Goal: Entertainment & Leisure: Consume media (video, audio)

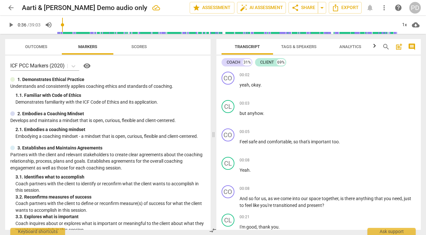
scroll to position [150, 0]
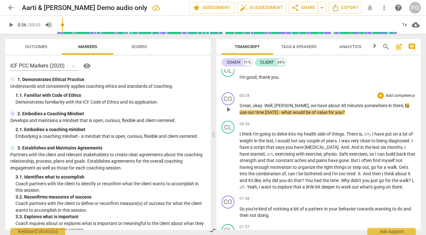
click at [265, 110] on span "[DATE]" at bounding box center [272, 112] width 14 height 5
click at [372, 133] on span "," at bounding box center [372, 133] width 2 height 5
drag, startPoint x: 353, startPoint y: 147, endPoint x: 342, endPoint y: 145, distance: 11.4
click at [342, 145] on p "I think I'm going to delve into my health side of things . There is , I have pu…" at bounding box center [328, 161] width 177 height 60
drag, startPoint x: 300, startPoint y: 140, endPoint x: 291, endPoint y: 138, distance: 8.5
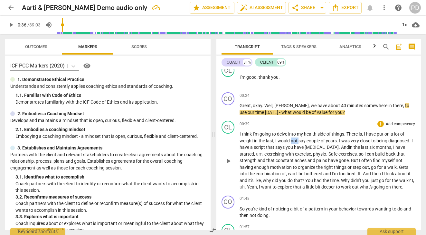
click at [291, 138] on p "I think I'm going to delve into my health side of things . There is , I have pu…" at bounding box center [328, 161] width 177 height 60
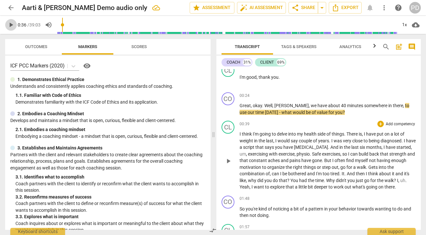
click at [11, 25] on span "play_arrow" at bounding box center [11, 25] width 8 height 8
click at [12, 23] on span "pause" at bounding box center [11, 25] width 8 height 8
type input "36"
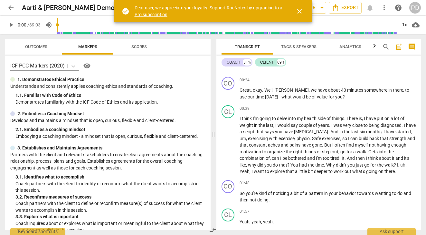
scroll to position [170, 0]
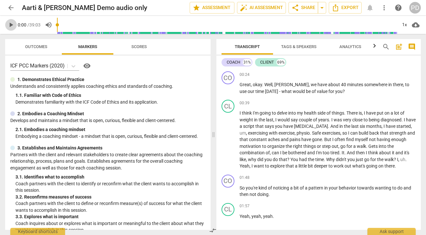
click at [10, 24] on span "play_arrow" at bounding box center [11, 25] width 8 height 8
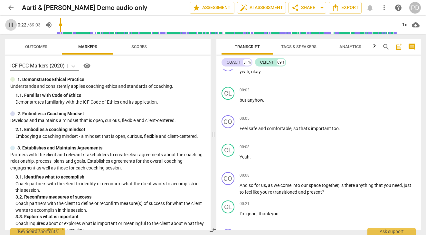
click at [9, 25] on span "pause" at bounding box center [11, 25] width 8 height 8
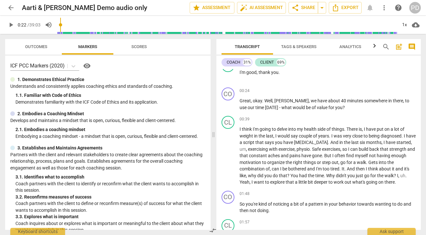
scroll to position [160, 0]
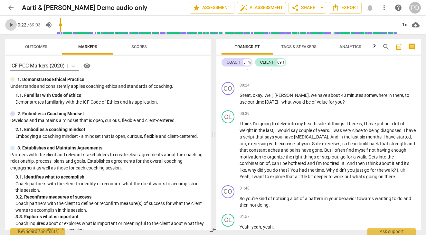
click at [11, 24] on span "play_arrow" at bounding box center [11, 25] width 8 height 8
click at [65, 24] on input "range" at bounding box center [227, 25] width 340 height 21
click at [403, 130] on span "." at bounding box center [403, 130] width 2 height 5
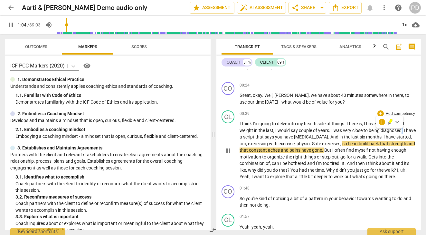
type input "65"
drag, startPoint x: 247, startPoint y: 143, endPoint x: 239, endPoint y: 143, distance: 8.1
click at [239, 143] on div "CL play_arrow pause 00:39 + Add competency keyboard_arrow_right I think I'm goi…" at bounding box center [319, 145] width 205 height 75
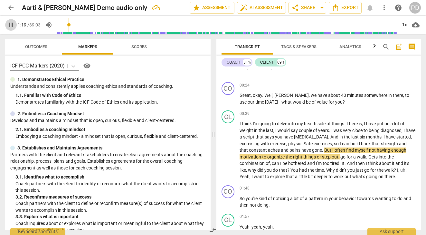
click at [10, 22] on span "pause" at bounding box center [11, 25] width 8 height 8
type input "80"
click at [322, 150] on p "I think I'm going to delve into my health side of things . There is , I have pu…" at bounding box center [328, 150] width 177 height 60
click at [324, 150] on p "I think I'm going to delve into my health side of things . There is , I have pu…" at bounding box center [328, 150] width 177 height 60
click at [323, 150] on span "gone.,b" at bounding box center [319, 149] width 15 height 5
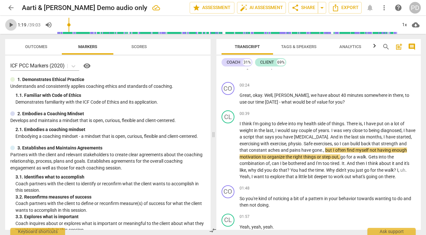
click at [11, 25] on span "play_arrow" at bounding box center [11, 25] width 8 height 8
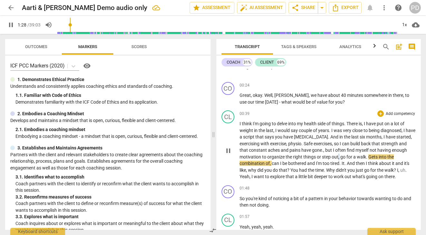
click at [338, 157] on p "I think I'm going to delve into my health side of things . There is , I have pu…" at bounding box center [328, 150] width 177 height 60
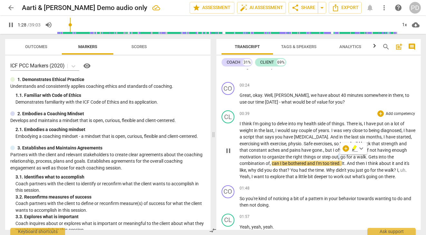
type input "89"
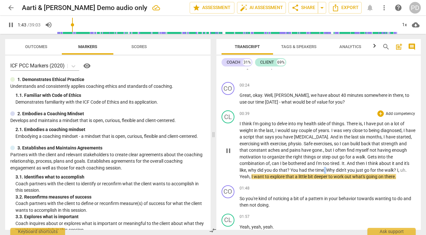
click at [324, 170] on p "I think I'm going to delve into my health side of things . There is , I have pu…" at bounding box center [328, 150] width 177 height 60
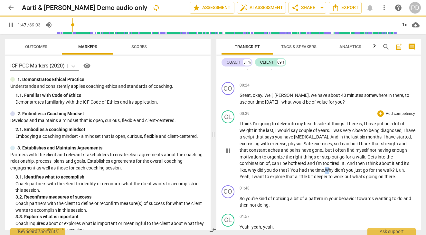
click at [327, 169] on span "Why" at bounding box center [330, 169] width 10 height 5
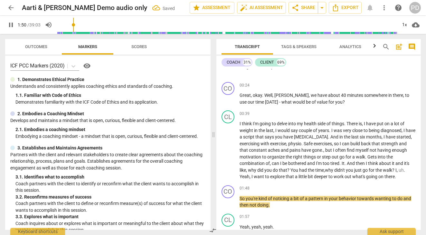
click at [12, 24] on span "pause" at bounding box center [11, 25] width 8 height 8
type input "111"
drag, startPoint x: 407, startPoint y: 170, endPoint x: 397, endPoint y: 169, distance: 10.6
click at [397, 169] on p "I think I'm going to delve into my health side of things . There is , I have pu…" at bounding box center [328, 150] width 177 height 60
click at [409, 170] on span "," at bounding box center [409, 169] width 2 height 5
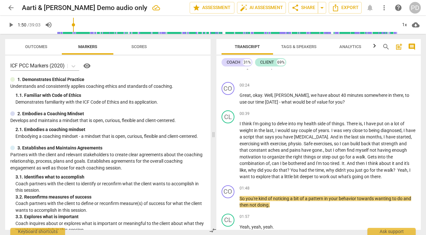
click at [10, 23] on span "play_arrow" at bounding box center [11, 25] width 8 height 8
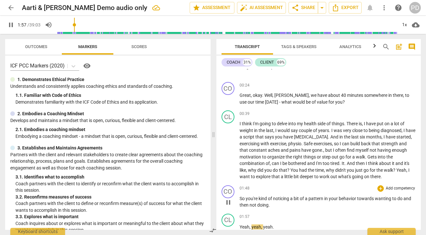
click at [403, 198] on span "do" at bounding box center [401, 198] width 6 height 5
type input "119"
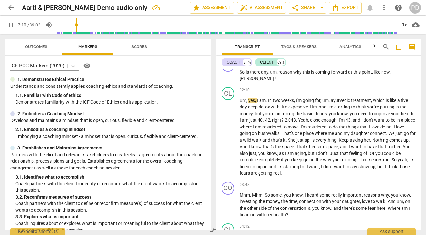
click at [9, 24] on span "pause" at bounding box center [11, 25] width 8 height 8
type input "131"
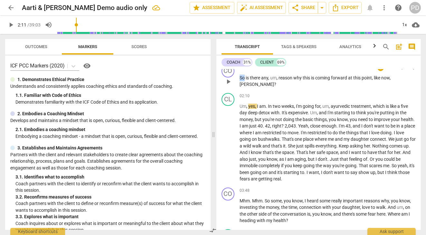
scroll to position [332, 0]
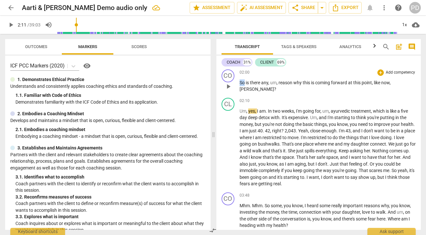
drag, startPoint x: 245, startPoint y: 72, endPoint x: 239, endPoint y: 72, distance: 5.5
click at [239, 72] on div "CO play_arrow pause 02:00 + Add competency keyboard_arrow_right So is there any…" at bounding box center [319, 81] width 205 height 28
drag, startPoint x: 274, startPoint y: 82, endPoint x: 266, endPoint y: 82, distance: 7.8
click at [266, 82] on p "is there any , um , reason why this is coming forward at this point , like now …" at bounding box center [328, 86] width 177 height 13
drag, startPoint x: 248, startPoint y: 112, endPoint x: 238, endPoint y: 111, distance: 10.0
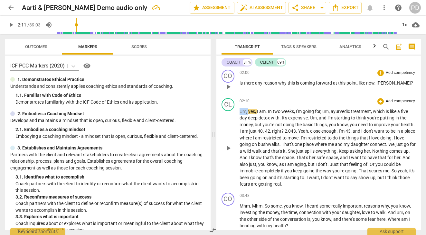
click at [238, 111] on div "CL play_arrow pause 02:10 + Add competency keyboard_arrow_right Um , yes , I am…" at bounding box center [319, 142] width 205 height 94
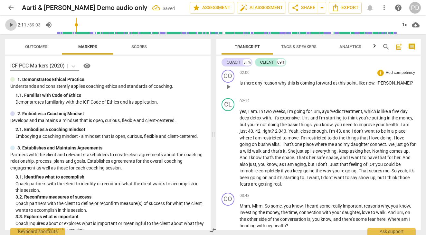
click at [10, 24] on span "play_arrow" at bounding box center [11, 25] width 8 height 8
drag, startPoint x: 259, startPoint y: 111, endPoint x: 247, endPoint y: 110, distance: 11.7
click at [247, 110] on p "yes , I am . [DATE] , I'm going for , um , ayurvedic treatment , which is like …" at bounding box center [328, 147] width 177 height 79
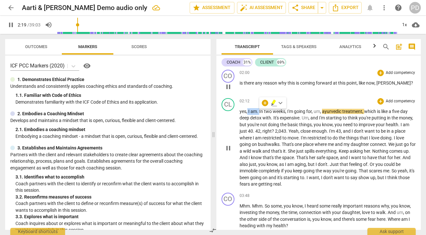
type input "140"
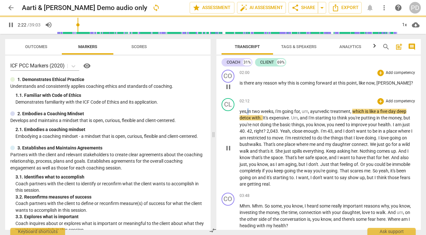
click at [248, 110] on span "In" at bounding box center [249, 111] width 5 height 5
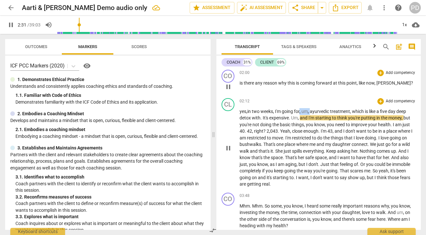
drag, startPoint x: 312, startPoint y: 111, endPoint x: 302, endPoint y: 110, distance: 10.0
click at [302, 110] on p "yes , [DATE] , I'm going for , um , ayurvedic treatment , which is like a five …" at bounding box center [328, 147] width 177 height 79
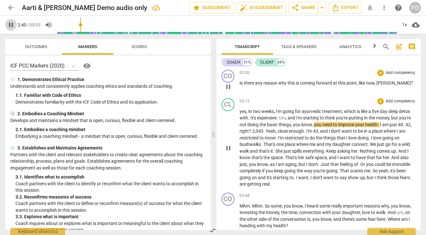
click at [10, 24] on span "pause" at bounding box center [11, 25] width 8 height 8
type input "161"
drag, startPoint x: 249, startPoint y: 118, endPoint x: 237, endPoint y: 118, distance: 12.6
click at [237, 118] on div "CL play_arrow pause 02:12 + Add competency keyboard_arrow_right yes , [DATE] , …" at bounding box center [319, 142] width 205 height 94
drag, startPoint x: 292, startPoint y: 118, endPoint x: 281, endPoint y: 118, distance: 11.0
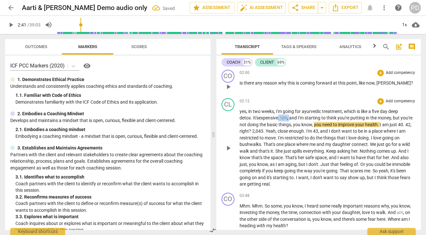
click at [281, 118] on p "yes , [DATE] , I'm going for ayurvedic treatment , which is like a five day dee…" at bounding box center [328, 147] width 177 height 79
drag, startPoint x: 314, startPoint y: 124, endPoint x: 293, endPoint y: 124, distance: 21.3
click at [293, 124] on p "yes , [DATE] , I'm going for ayurvedic treatment , which is like a five day dee…" at bounding box center [328, 147] width 177 height 79
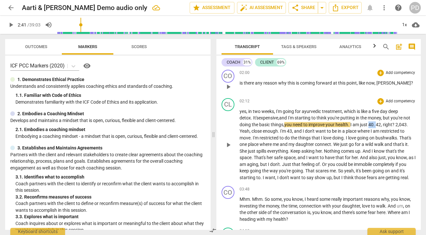
drag, startPoint x: 385, startPoint y: 124, endPoint x: 378, endPoint y: 124, distance: 7.1
click at [378, 124] on p "yes , [DATE] , I'm going for ayurvedic treatment , which is like a five day dee…" at bounding box center [328, 144] width 177 height 73
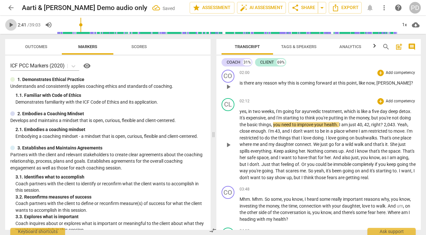
click at [11, 23] on span "play_arrow" at bounding box center [11, 25] width 8 height 8
click at [370, 124] on span "," at bounding box center [371, 124] width 2 height 5
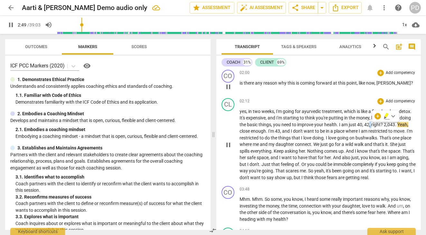
type input "170"
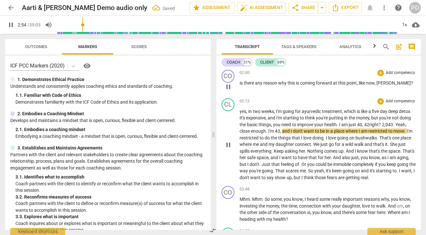
click at [391, 124] on span "2,043" at bounding box center [387, 124] width 11 height 5
click at [383, 124] on span "2,043" at bounding box center [387, 124] width 11 height 5
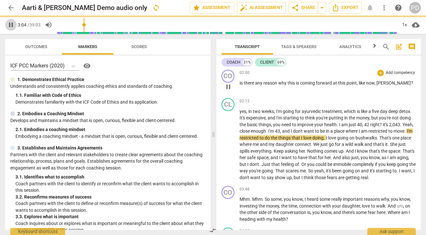
click at [11, 23] on span "pause" at bounding box center [11, 25] width 8 height 8
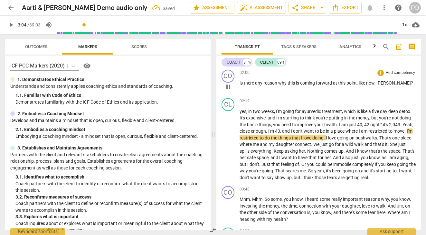
type input "185"
click at [396, 126] on span "2,043" at bounding box center [394, 124] width 11 height 5
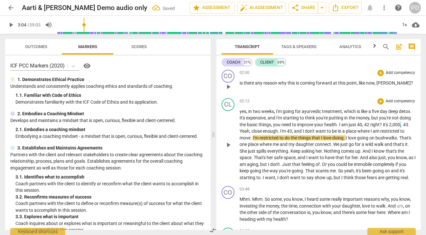
click at [401, 124] on span "2,000, 43" at bounding box center [398, 124] width 19 height 5
click at [363, 125] on p "yes , [DATE] , I'm going for ayurvedic treatment , which is like a five day dee…" at bounding box center [328, 144] width 177 height 73
click at [383, 124] on span "?" at bounding box center [381, 124] width 3 height 5
click at [411, 124] on span "." at bounding box center [410, 124] width 1 height 5
click at [253, 137] on span "." at bounding box center [252, 137] width 2 height 5
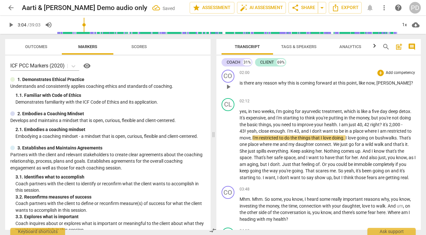
click at [11, 24] on span "play_arrow" at bounding box center [11, 25] width 8 height 8
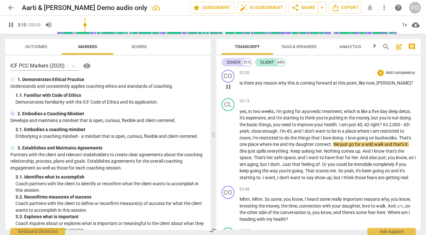
click at [8, 26] on span "pause" at bounding box center [11, 25] width 8 height 8
type input "191"
drag, startPoint x: 402, startPoint y: 138, endPoint x: 399, endPoint y: 138, distance: 3.9
click at [399, 138] on p "yes , [DATE] , I'm going for ayurvedic treatment , which is like a five day dee…" at bounding box center [328, 144] width 177 height 73
click at [10, 25] on span "play_arrow" at bounding box center [11, 25] width 8 height 8
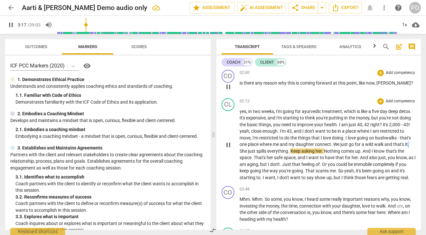
click at [409, 144] on p "yes , [DATE] , I'm going for ayurvedic treatment , which is like a five day dee…" at bounding box center [328, 144] width 177 height 73
type input "198"
click at [242, 150] on span "She" at bounding box center [245, 150] width 8 height 5
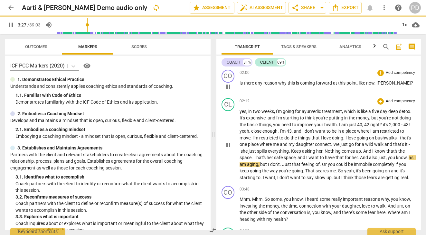
click at [291, 150] on span "." at bounding box center [290, 150] width 2 height 5
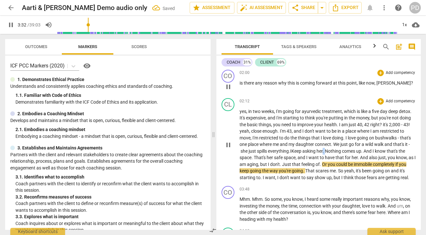
click at [325, 150] on span "." at bounding box center [324, 150] width 2 height 5
click at [331, 151] on span "Nothing" at bounding box center [332, 150] width 17 height 5
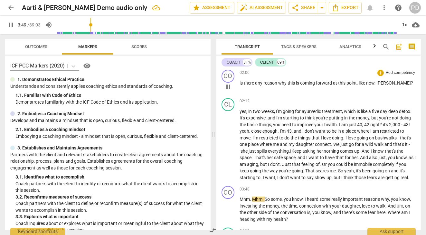
click at [10, 24] on span "pause" at bounding box center [11, 25] width 8 height 8
type input "230"
drag, startPoint x: 256, startPoint y: 156, endPoint x: 252, endPoint y: 156, distance: 4.2
click at [252, 156] on p "yes , [DATE] , I'm going for ayurvedic treatment , which is like a five day dee…" at bounding box center [328, 144] width 177 height 73
drag, startPoint x: 408, startPoint y: 158, endPoint x: 387, endPoint y: 156, distance: 20.4
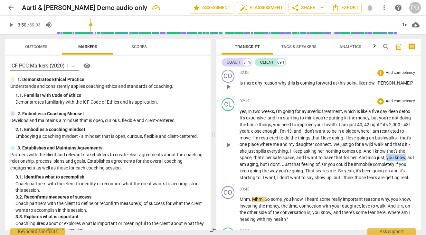
click at [387, 156] on p "yes , [DATE] , I'm going for ayurvedic treatment , which is like a five day dee…" at bounding box center [328, 144] width 177 height 73
click at [273, 164] on p "yes , [DATE] , I'm going for ayurvedic treatment , which is like a five day dee…" at bounding box center [328, 144] width 177 height 73
click at [270, 164] on span "Just" at bounding box center [265, 163] width 10 height 5
drag, startPoint x: 319, startPoint y: 164, endPoint x: 311, endPoint y: 163, distance: 8.4
click at [311, 163] on p "yes , [DATE] , I'm going for ayurvedic treatment , which is like a five day dee…" at bounding box center [328, 144] width 177 height 73
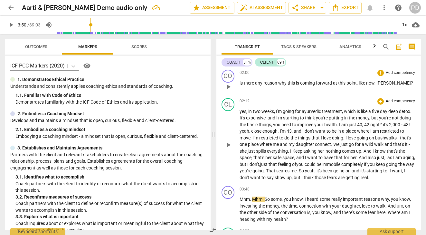
click at [260, 164] on span "don't," at bounding box center [255, 163] width 11 height 5
click at [300, 163] on span "of" at bounding box center [297, 163] width 4 height 5
drag, startPoint x: 260, startPoint y: 177, endPoint x: 243, endPoint y: 177, distance: 17.4
click at [243, 177] on p "yes , [DATE] , I'm going for ayurvedic treatment , which is like a five day dee…" at bounding box center [328, 144] width 177 height 73
click at [393, 173] on span "to" at bounding box center [395, 170] width 4 height 5
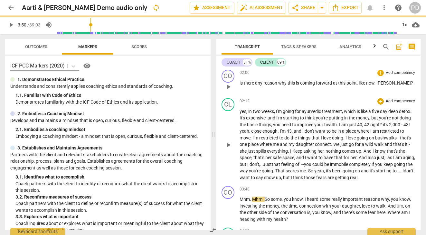
click at [264, 177] on span "say" at bounding box center [260, 177] width 8 height 5
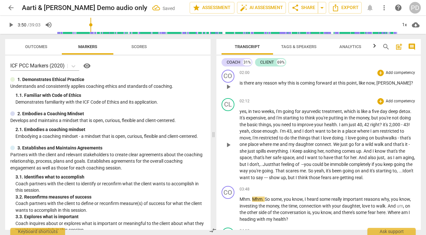
click at [296, 178] on span "but" at bounding box center [292, 177] width 8 height 5
click at [361, 171] on span "on" at bounding box center [358, 170] width 6 height 5
click at [285, 178] on span "say ---" at bounding box center [278, 177] width 13 height 5
drag, startPoint x: 264, startPoint y: 200, endPoint x: 234, endPoint y: 198, distance: 30.3
click at [234, 198] on div "CO play_arrow pause 03:48 + Add competency keyboard_arrow_right Mhm . Mhm . So …" at bounding box center [319, 204] width 205 height 42
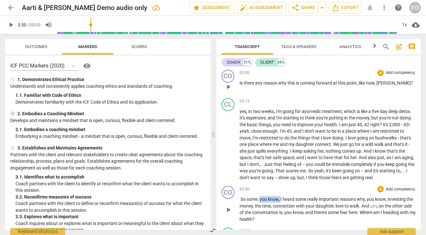
drag, startPoint x: 281, startPoint y: 198, endPoint x: 260, endPoint y: 198, distance: 20.6
click at [260, 198] on p "So some , you know , I heard some really important reasons why , you know , inv…" at bounding box center [328, 209] width 177 height 26
click at [11, 24] on span "play_arrow" at bounding box center [11, 25] width 8 height 8
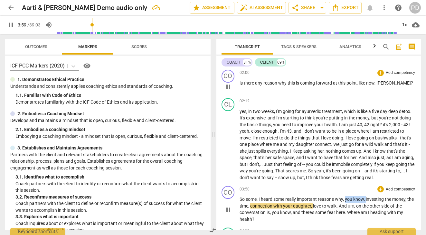
drag, startPoint x: 367, startPoint y: 199, endPoint x: 346, endPoint y: 199, distance: 20.9
click at [346, 199] on p "So some , I heard some really important reasons why , you know , investing the …" at bounding box center [328, 209] width 177 height 26
type input "240"
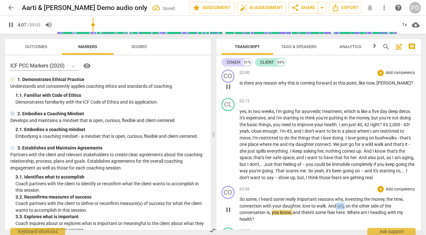
drag, startPoint x: 344, startPoint y: 205, endPoint x: 336, endPoint y: 205, distance: 8.4
click at [336, 205] on p "So some , I heard some really important reasons why , investing the money , the…" at bounding box center [328, 209] width 177 height 26
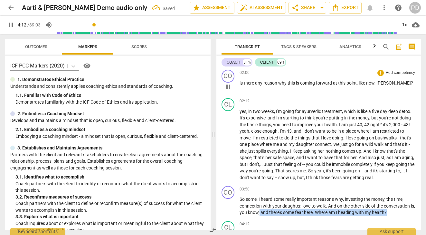
scroll to position [494, 0]
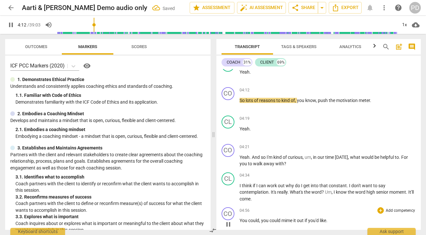
drag, startPoint x: 265, startPoint y: 213, endPoint x: 245, endPoint y: 211, distance: 20.0
click at [245, 211] on div "CO play_arrow pause 00:02 + Add competency keyboard_arrow_right yeah , okay . C…" at bounding box center [319, 149] width 205 height 160
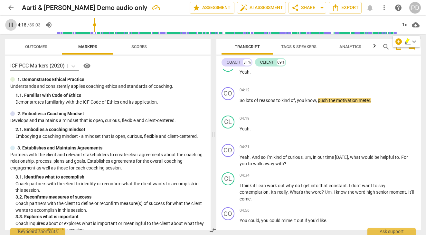
click at [10, 24] on span "pause" at bounding box center [11, 25] width 8 height 8
type input "258"
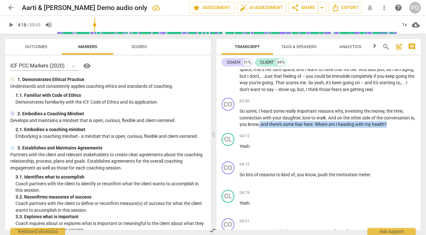
scroll to position [393, 0]
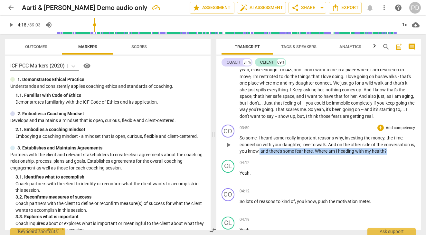
click at [261, 150] on span "," at bounding box center [260, 150] width 2 height 5
drag, startPoint x: 265, startPoint y: 151, endPoint x: 245, endPoint y: 150, distance: 19.4
click at [245, 150] on p "So some , I heard some really important reasons why , investing the money , the…" at bounding box center [328, 144] width 177 height 20
click at [301, 151] on span "Where" at bounding box center [302, 150] width 14 height 5
click at [295, 151] on span "." at bounding box center [294, 150] width 2 height 5
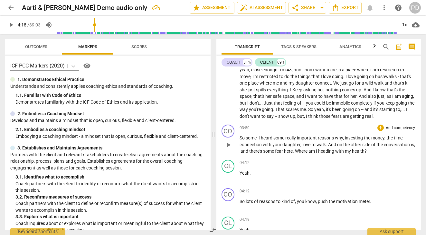
click at [302, 153] on p "So some , I heard some really important reasons why , investing the money , the…" at bounding box center [328, 144] width 177 height 20
drag, startPoint x: 318, startPoint y: 201, endPoint x: 298, endPoint y: 201, distance: 20.6
click at [298, 201] on p "So lots of reasons to kind of , you know , push the motivation meter ." at bounding box center [328, 201] width 177 height 7
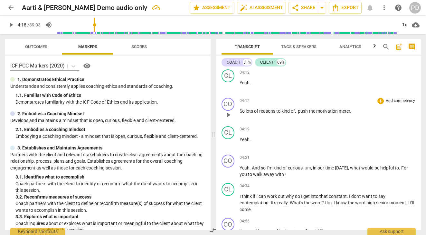
scroll to position [515, 0]
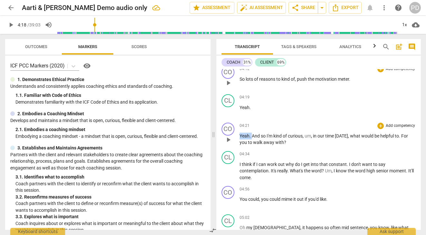
drag, startPoint x: 251, startPoint y: 135, endPoint x: 237, endPoint y: 136, distance: 14.9
click at [237, 136] on div "CO play_arrow pause 04:21 + Add competency keyboard_arrow_right Yeah . And so I…" at bounding box center [319, 134] width 205 height 28
drag, startPoint x: 302, startPoint y: 136, endPoint x: 294, endPoint y: 136, distance: 7.4
click at [294, 136] on p "And so I'm kind of curious , um , in our time [DATE] , what would be helpful to…" at bounding box center [328, 138] width 177 height 13
drag, startPoint x: 380, startPoint y: 135, endPoint x: 373, endPoint y: 135, distance: 6.4
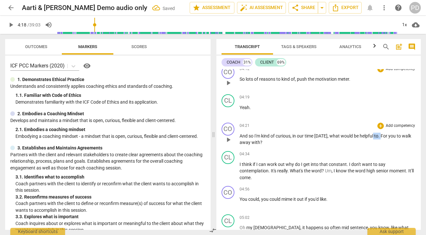
click at [373, 135] on p "And so I'm kind of curious , in our time [DATE] , what would be helpful to . Fo…" at bounding box center [328, 138] width 177 height 13
click at [374, 135] on span "For" at bounding box center [377, 135] width 8 height 5
drag, startPoint x: 334, startPoint y: 170, endPoint x: 326, endPoint y: 170, distance: 8.1
click at [326, 170] on p "I think if I can work out why do I get into that constant . I don't want to say…" at bounding box center [328, 171] width 177 height 20
click at [358, 170] on span "word" at bounding box center [352, 170] width 11 height 5
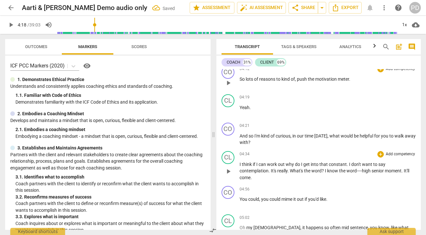
click at [404, 170] on span "." at bounding box center [403, 170] width 2 height 5
drag, startPoint x: 261, startPoint y: 199, endPoint x: 234, endPoint y: 198, distance: 26.8
click at [234, 198] on div "CO play_arrow pause 04:56 + Add competency keyboard_arrow_right You could , you…" at bounding box center [319, 197] width 205 height 28
click at [284, 198] on span "if" at bounding box center [285, 198] width 4 height 5
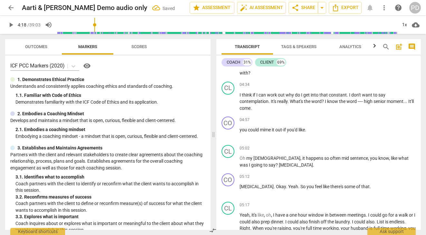
scroll to position [600, 0]
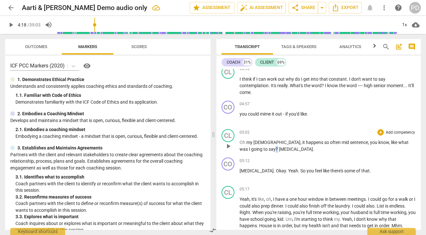
click at [408, 141] on p "Oh my [DEMOGRAPHIC_DATA] , it happens so often mid sentence , you know , like w…" at bounding box center [328, 145] width 177 height 13
click at [317, 148] on span "." at bounding box center [317, 148] width 1 height 5
click at [282, 170] on p "[MEDICAL_DATA] . Okay . Yeah . So you feel like there's some of that ." at bounding box center [328, 170] width 177 height 7
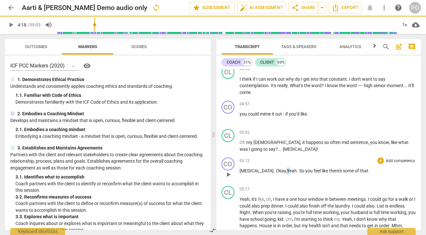
click at [287, 169] on span "Yeah" at bounding box center [292, 170] width 10 height 5
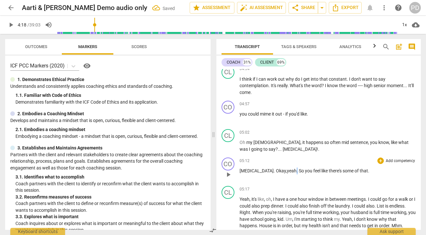
click at [297, 171] on span "." at bounding box center [298, 170] width 2 height 5
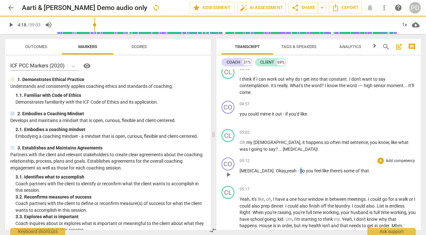
click at [300, 170] on span "So" at bounding box center [303, 170] width 6 height 5
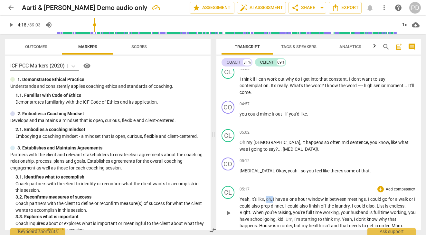
drag, startPoint x: 274, startPoint y: 199, endPoint x: 267, endPoint y: 198, distance: 7.5
click at [267, 198] on p "Yeah , it's like , oh , I have a one hour window in between meetings . I could …" at bounding box center [328, 212] width 177 height 33
click at [360, 199] on span "." at bounding box center [360, 198] width 2 height 5
click at [284, 205] on p "Yeah , it's like , I have a one hour window in between meetings , I could go fo…" at bounding box center [328, 212] width 177 height 33
click at [352, 205] on p "Yeah , it's like , I have a one hour window in between meetings , I could go fo…" at bounding box center [328, 212] width 177 height 33
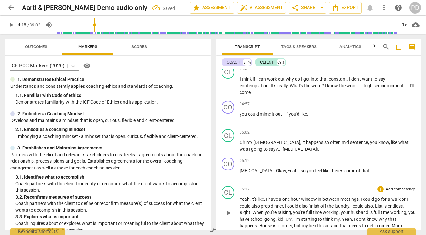
click at [375, 205] on span "." at bounding box center [374, 205] width 2 height 5
click at [384, 206] on span "List" at bounding box center [381, 205] width 7 height 5
click at [251, 212] on span "." at bounding box center [251, 211] width 2 height 5
click at [291, 212] on span "," at bounding box center [292, 211] width 2 height 5
click at [278, 219] on span "," at bounding box center [277, 218] width 2 height 5
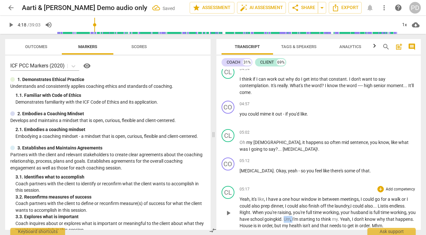
drag, startPoint x: 302, startPoint y: 218, endPoint x: 293, endPoint y: 218, distance: 8.8
click at [293, 218] on p "Yeah , it's like , I have a one hour window in between meetings , I could go fo…" at bounding box center [328, 212] width 177 height 33
click at [332, 219] on span "." at bounding box center [331, 218] width 2 height 5
drag, startPoint x: 354, startPoint y: 218, endPoint x: 335, endPoint y: 217, distance: 19.7
click at [335, 217] on p "Yeah , it's like , I have a one hour window in between meetings , I could go fo…" at bounding box center [328, 212] width 177 height 33
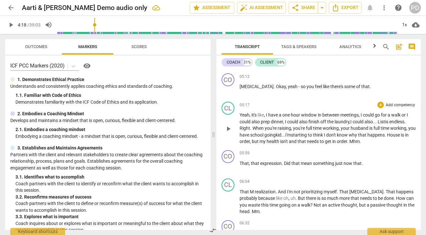
scroll to position [690, 0]
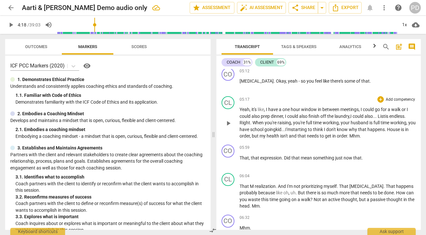
click at [289, 135] on span "isn't" at bounding box center [284, 135] width 9 height 5
drag, startPoint x: 375, startPoint y: 135, endPoint x: 362, endPoint y: 136, distance: 13.2
click at [362, 136] on p "Yeah , it's like , I have a one hour window in between meetings , I could go fo…" at bounding box center [328, 122] width 177 height 33
click at [350, 135] on span "." at bounding box center [348, 135] width 2 height 5
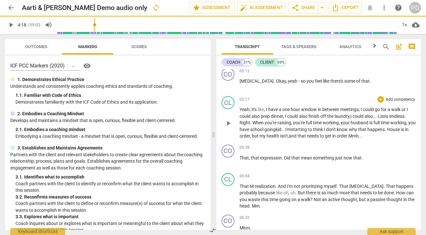
click at [361, 136] on span ". Mmh..." at bounding box center [354, 135] width 15 height 5
click at [259, 157] on span "that" at bounding box center [255, 157] width 9 height 5
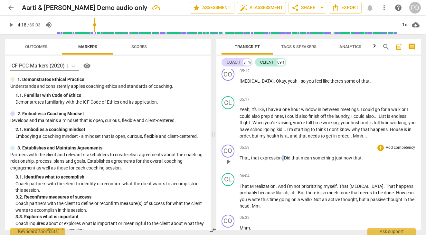
click at [282, 158] on span "." at bounding box center [283, 157] width 2 height 5
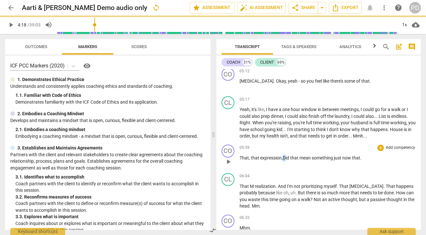
click at [284, 157] on span "Did" at bounding box center [286, 157] width 7 height 5
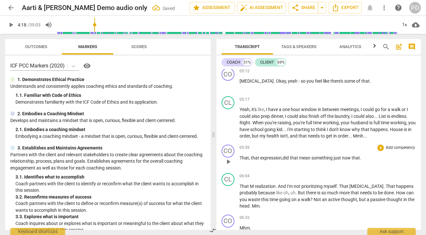
click at [352, 157] on span "now" at bounding box center [347, 157] width 10 height 5
click at [276, 186] on span "." at bounding box center [277, 185] width 2 height 5
click at [341, 186] on span "." at bounding box center [339, 185] width 2 height 5
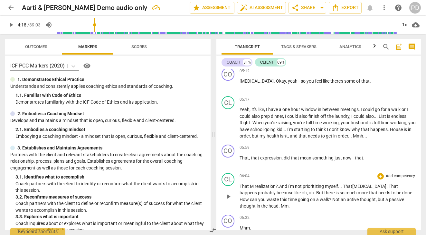
click at [316, 193] on span "." at bounding box center [315, 192] width 2 height 5
drag, startPoint x: 320, startPoint y: 192, endPoint x: 314, endPoint y: 191, distance: 5.2
click at [314, 191] on p "That M realization? . And I'm not prioritizing myself ... That [MEDICAL_DATA] .…" at bounding box center [328, 196] width 177 height 26
click at [412, 195] on span "." at bounding box center [412, 192] width 1 height 5
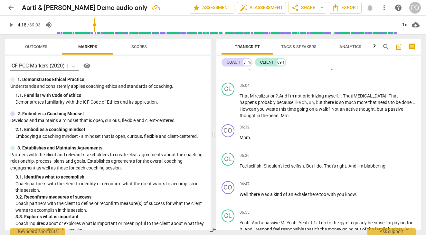
scroll to position [812, 0]
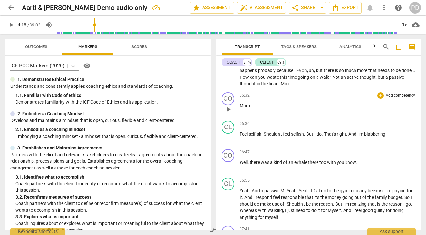
click at [251, 105] on p "Mhm ." at bounding box center [328, 105] width 177 height 7
click at [262, 133] on span "." at bounding box center [263, 133] width 2 height 5
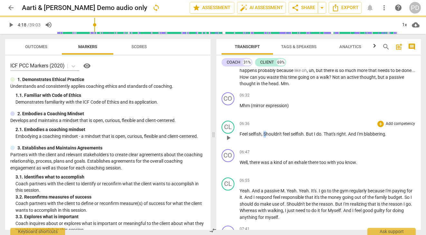
click at [266, 134] on span "Shouldn't" at bounding box center [273, 133] width 19 height 5
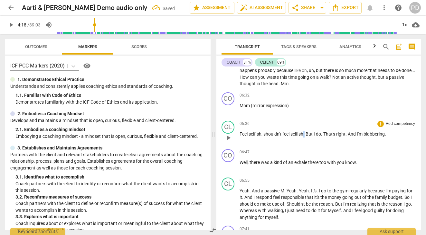
click at [306, 134] on span "." at bounding box center [305, 133] width 2 height 5
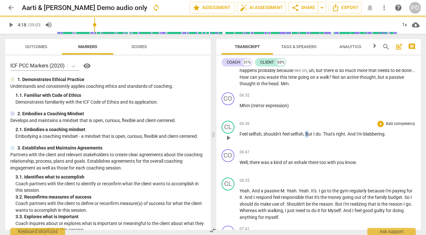
click at [309, 134] on span "But" at bounding box center [309, 133] width 8 height 5
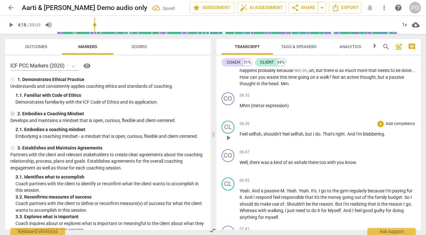
click at [347, 134] on span "." at bounding box center [346, 133] width 2 height 5
click at [327, 162] on span "too" at bounding box center [324, 162] width 8 height 5
click at [358, 162] on span "." at bounding box center [356, 162] width 1 height 5
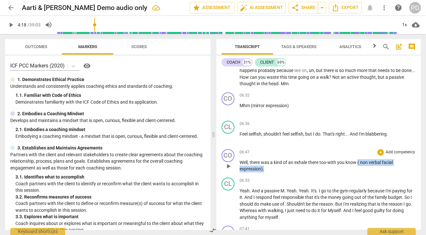
drag, startPoint x: 361, startPoint y: 162, endPoint x: 395, endPoint y: 170, distance: 34.5
click at [395, 170] on p "Well , there was a kind of an exhale there too - with you know ( non verbal fac…" at bounding box center [328, 165] width 177 height 13
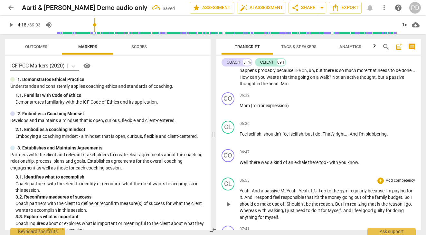
click at [285, 190] on span "." at bounding box center [286, 190] width 2 height 5
drag, startPoint x: 325, startPoint y: 190, endPoint x: 317, endPoint y: 189, distance: 8.4
click at [317, 189] on p "Yeah . And a passive Mmh . Yeah . Yeah . It's . I go to the gym regularly becau…" at bounding box center [328, 203] width 177 height 33
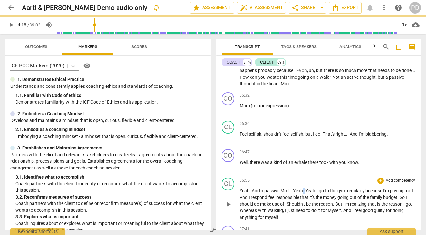
click at [303, 189] on p "Yeah . And a passive Mmh . Yeah . Yeah . I go to the gym regularly because I'm …" at bounding box center [328, 203] width 177 height 33
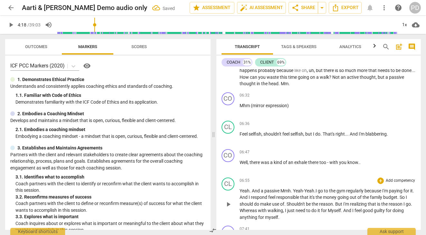
click at [303, 191] on span "Yeah-" at bounding box center [298, 190] width 11 height 5
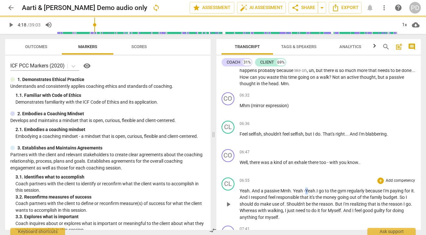
click at [307, 190] on span "Yeah" at bounding box center [310, 190] width 10 height 5
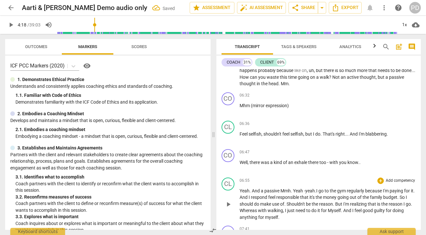
click at [318, 190] on span "I" at bounding box center [317, 190] width 2 height 5
drag, startPoint x: 280, startPoint y: 197, endPoint x: 263, endPoint y: 197, distance: 17.4
click at [263, 197] on p "Yeah . And a passive Mmh . Yeah - yeah .... I go to the gym regularly because I…" at bounding box center [328, 203] width 177 height 33
click at [394, 197] on p "Yeah . And a passive Mmh . Yeah - yeah .... I go to the gym regularly because I…" at bounding box center [328, 203] width 177 height 33
drag, startPoint x: 399, startPoint y: 197, endPoint x: 394, endPoint y: 197, distance: 4.8
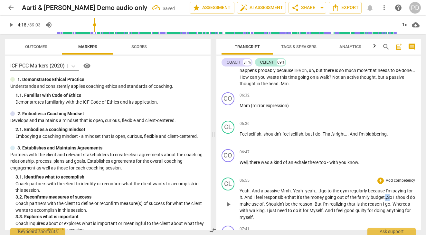
click at [394, 197] on p "Yeah . And a passive Mmh . Yeah - yeah .... I go to the gym regularly because I…" at bounding box center [328, 203] width 177 height 33
click at [266, 203] on span "." at bounding box center [265, 203] width 2 height 5
click at [326, 203] on span "But" at bounding box center [322, 203] width 8 height 5
click at [351, 209] on p "Yeah . And a passive Mmh . Yeah - yeah .... I go to the gym regularly because I…" at bounding box center [328, 203] width 177 height 33
click at [353, 210] on span "good" at bounding box center [347, 210] width 11 height 5
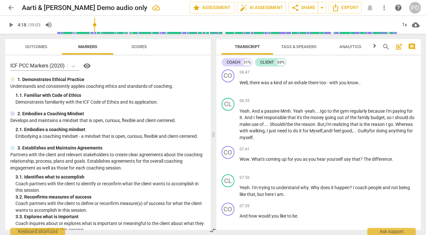
scroll to position [918, 0]
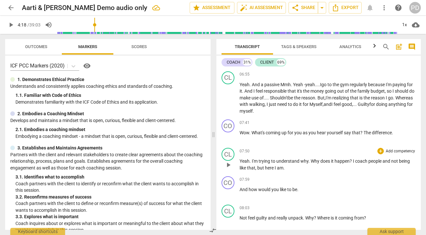
click at [309, 161] on span "." at bounding box center [310, 160] width 2 height 5
drag, startPoint x: 401, startPoint y: 161, endPoint x: 386, endPoint y: 161, distance: 15.8
click at [386, 161] on p "Yeah . I'm trying to understand why ... Why does it happen ? I coach people and…" at bounding box center [328, 164] width 177 height 13
click at [297, 189] on span "." at bounding box center [297, 189] width 1 height 5
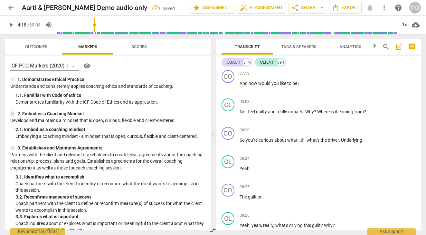
scroll to position [1045, 0]
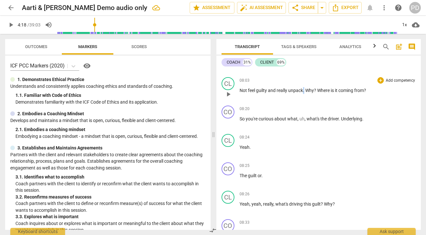
click at [303, 90] on span "." at bounding box center [304, 90] width 2 height 5
drag, startPoint x: 305, startPoint y: 119, endPoint x: 300, endPoint y: 118, distance: 5.8
click at [300, 118] on p "So you're curious about what , uh , what's the driver . Underlying ." at bounding box center [328, 118] width 177 height 7
click at [333, 119] on p "So you're curious about what , what's the driver . Underlying ." at bounding box center [328, 118] width 177 height 7
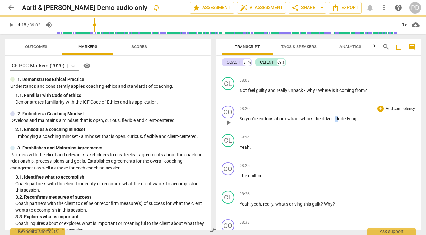
drag, startPoint x: 341, startPoint y: 119, endPoint x: 337, endPoint y: 118, distance: 3.3
click at [337, 118] on span "Underlying" at bounding box center [345, 118] width 21 height 5
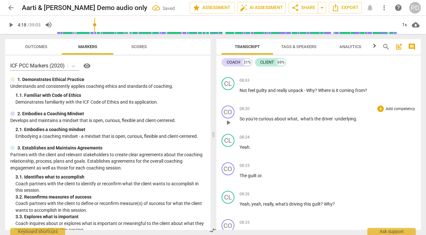
click at [358, 119] on span "." at bounding box center [356, 118] width 1 height 5
click at [262, 175] on span "." at bounding box center [262, 175] width 1 height 5
click at [257, 175] on span "guilt" at bounding box center [253, 175] width 10 height 5
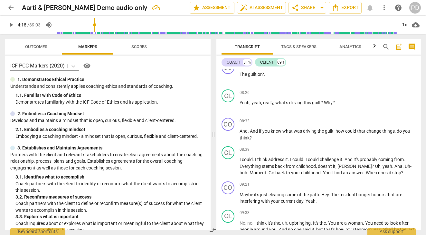
scroll to position [1152, 0]
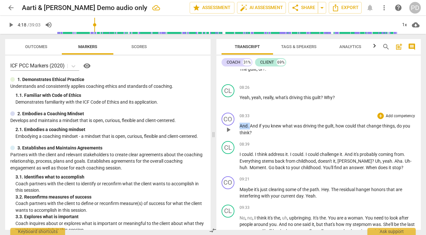
drag, startPoint x: 250, startPoint y: 125, endPoint x: 236, endPoint y: 125, distance: 14.2
click at [236, 125] on div "CO play_arrow pause 08:33 + Add competency keyboard_arrow_right And . And if yo…" at bounding box center [319, 124] width 205 height 28
click at [254, 154] on span "." at bounding box center [254, 153] width 2 height 5
drag, startPoint x: 268, startPoint y: 154, endPoint x: 253, endPoint y: 153, distance: 15.8
click at [253, 153] on p "I could . I think address it . I could . I could challenge it . And it's probab…" at bounding box center [328, 161] width 177 height 20
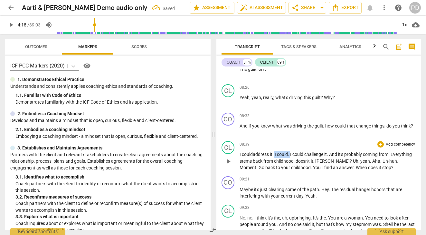
drag, startPoint x: 292, startPoint y: 154, endPoint x: 275, endPoint y: 152, distance: 16.9
click at [275, 152] on p "I could address it . I could . I could challenge it . And it's probably coming …" at bounding box center [328, 161] width 177 height 20
click at [374, 154] on span "." at bounding box center [373, 153] width 2 height 5
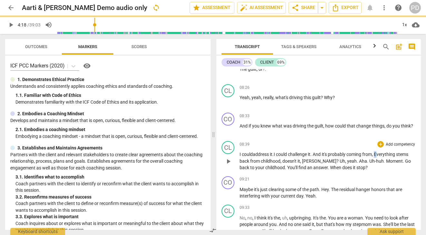
click at [379, 153] on span "Everything" at bounding box center [385, 153] width 22 height 5
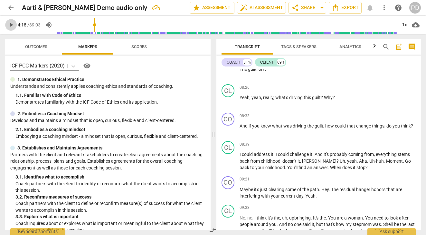
click at [11, 24] on span "play_arrow" at bounding box center [11, 25] width 8 height 8
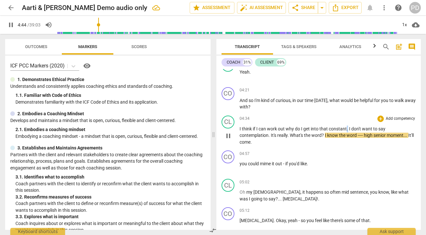
click at [347, 128] on span "." at bounding box center [348, 128] width 2 height 5
type input "285"
click at [269, 135] on span "." at bounding box center [270, 134] width 2 height 5
click at [288, 134] on p "I think if I can work out why do I get into that constant , I don't want to say…" at bounding box center [328, 135] width 177 height 20
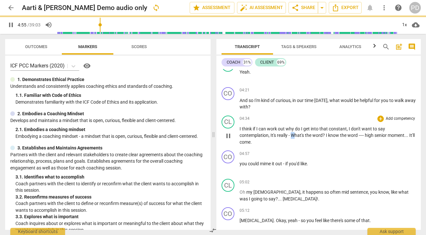
click at [294, 135] on span "What's" at bounding box center [298, 134] width 14 height 5
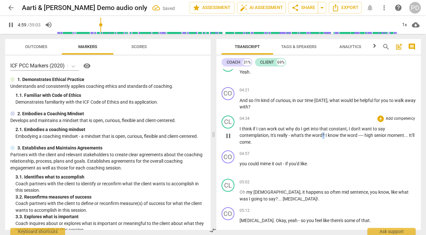
click at [326, 134] on span "?" at bounding box center [324, 134] width 3 height 5
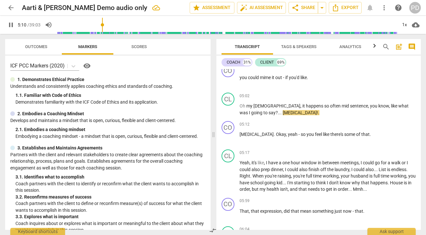
scroll to position [653, 0]
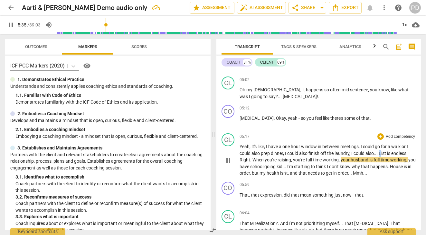
click at [381, 153] on span "List" at bounding box center [383, 152] width 8 height 5
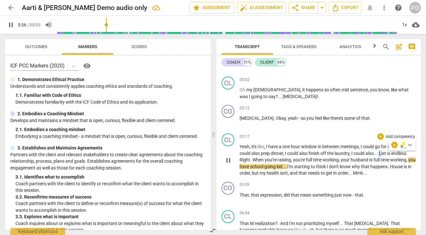
type input "336"
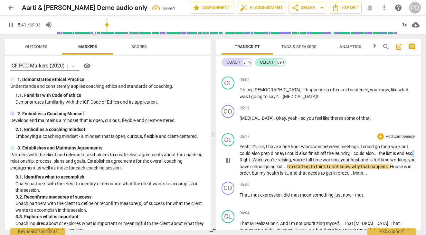
click at [256, 159] on p "Yeah , it's like , I have a one hour window in between meetings , I could go fo…" at bounding box center [328, 159] width 177 height 33
click at [256, 159] on span "Right" at bounding box center [260, 159] width 11 height 5
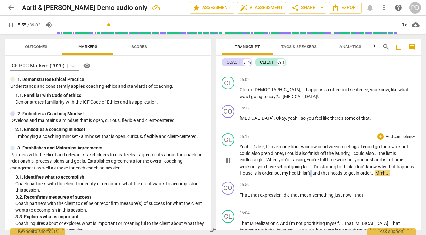
click at [331, 172] on p "Yeah , it's like , I have a one hour window in between meetings , I could go fo…" at bounding box center [328, 159] width 177 height 33
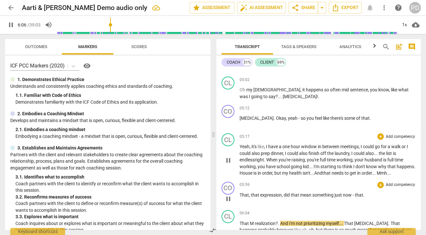
click at [363, 194] on span "." at bounding box center [363, 194] width 1 height 5
type input "367"
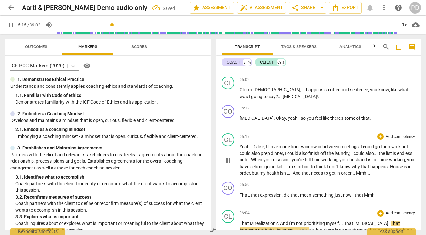
click at [254, 222] on span "M" at bounding box center [252, 222] width 5 height 5
type input "378"
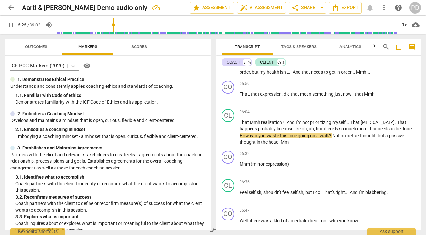
scroll to position [759, 0]
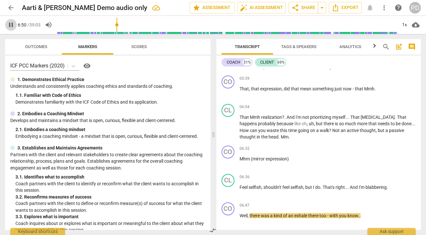
click at [10, 25] on span "pause" at bounding box center [11, 25] width 8 height 8
type input "411"
click at [350, 187] on span "." at bounding box center [349, 186] width 2 height 5
click at [289, 137] on span "Mm" at bounding box center [285, 136] width 8 height 5
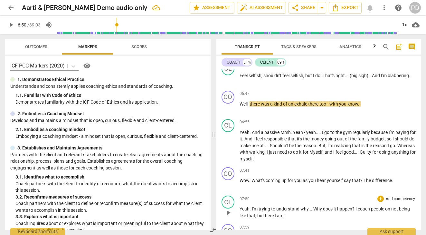
scroll to position [897, 0]
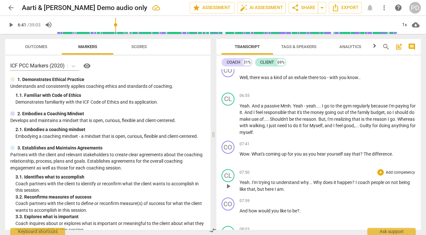
click at [116, 26] on input "range" at bounding box center [227, 25] width 340 height 21
click at [10, 26] on span "play_arrow" at bounding box center [11, 25] width 8 height 8
click at [252, 105] on span "And" at bounding box center [256, 105] width 9 height 5
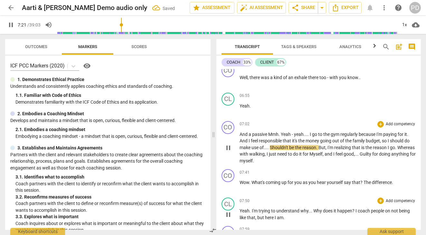
click at [282, 134] on span "Yeah" at bounding box center [286, 133] width 11 height 5
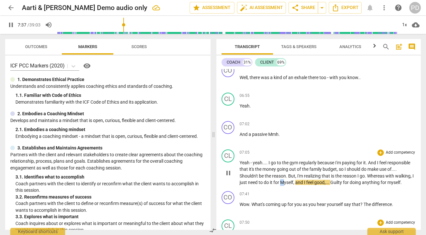
drag, startPoint x: 287, startPoint y: 182, endPoint x: 284, endPoint y: 182, distance: 3.2
click at [284, 182] on span "Myself" at bounding box center [286, 181] width 13 height 5
type input "459"
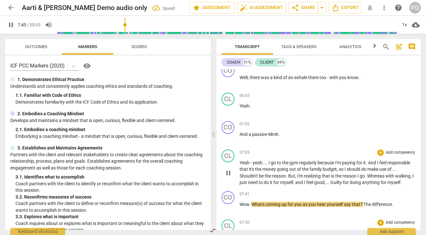
click at [331, 182] on span "." at bounding box center [329, 181] width 2 height 5
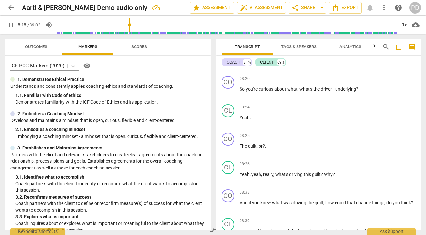
scroll to position [1120, 0]
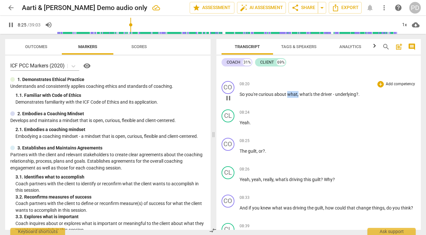
drag, startPoint x: 299, startPoint y: 94, endPoint x: 288, endPoint y: 93, distance: 11.0
click at [288, 93] on p "So you're curious about what , what's the driver - underlying ? ." at bounding box center [328, 94] width 177 height 7
type input "506"
click at [346, 94] on span "?" at bounding box center [346, 94] width 2 height 5
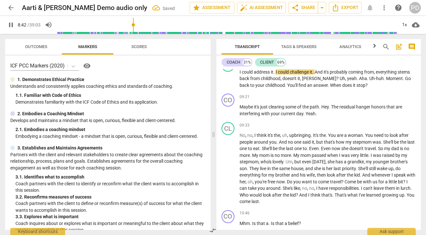
click at [10, 24] on span "pause" at bounding box center [11, 25] width 8 height 8
type input "523"
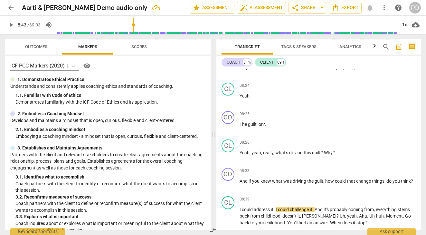
scroll to position [1088, 0]
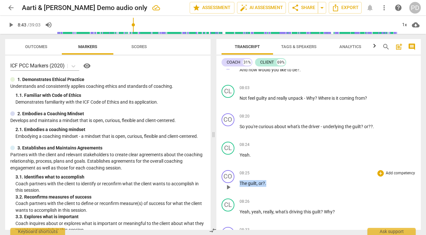
drag, startPoint x: 267, startPoint y: 183, endPoint x: 238, endPoint y: 182, distance: 29.0
click at [238, 182] on div "CO play_arrow pause 08:25 + Add competency keyboard_arrow_right The guilt , or …" at bounding box center [319, 181] width 205 height 28
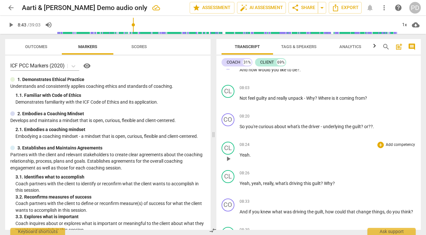
click at [251, 155] on p "Yeah ." at bounding box center [328, 154] width 177 height 7
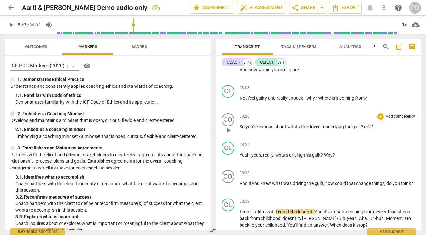
click at [364, 125] on span "?" at bounding box center [362, 126] width 3 height 5
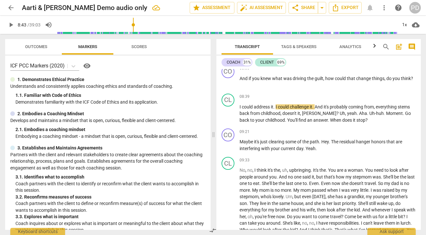
scroll to position [1187, 0]
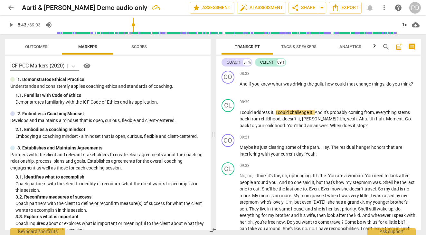
click at [12, 24] on span "play_arrow" at bounding box center [11, 25] width 8 height 8
click at [315, 112] on span "." at bounding box center [314, 112] width 2 height 5
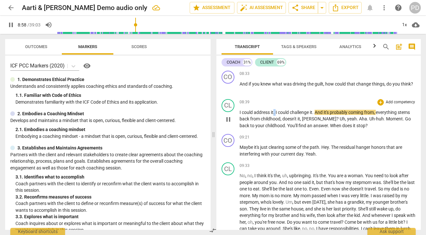
click at [274, 112] on p "I could address it . I could challenge it . And it's probably coming from , eve…" at bounding box center [328, 119] width 177 height 20
type input "540"
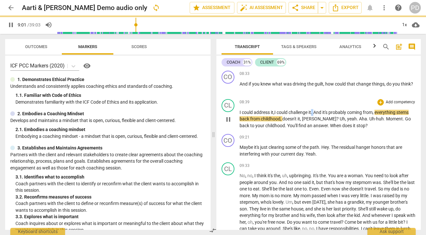
click at [314, 112] on p "I could address it, I could challenge it . And it's probably coming from , ever…" at bounding box center [328, 119] width 177 height 20
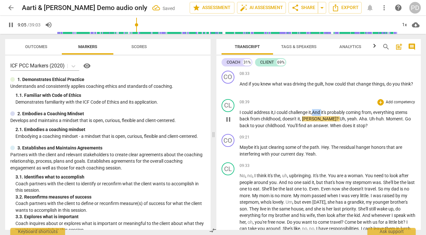
drag, startPoint x: 324, startPoint y: 112, endPoint x: 315, endPoint y: 111, distance: 8.8
click at [315, 111] on span "And" at bounding box center [316, 112] width 9 height 5
drag, startPoint x: 334, startPoint y: 118, endPoint x: 315, endPoint y: 116, distance: 18.4
click at [315, 117] on p "I could address it, I could challenge it, and .... It's probably coming from , …" at bounding box center [328, 119] width 177 height 20
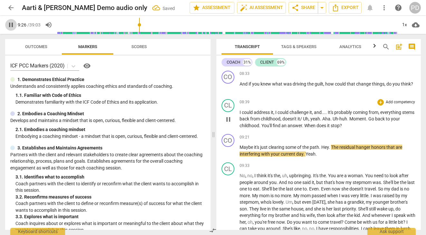
click at [11, 25] on span "pause" at bounding box center [11, 25] width 8 height 8
type input "567"
click at [303, 118] on span "it/" at bounding box center [300, 118] width 5 height 5
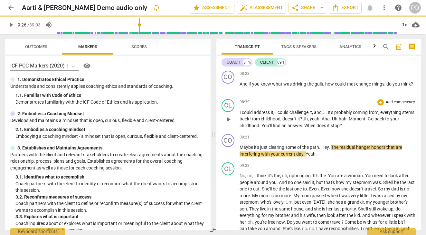
click at [303, 118] on span "it?" at bounding box center [300, 118] width 5 height 5
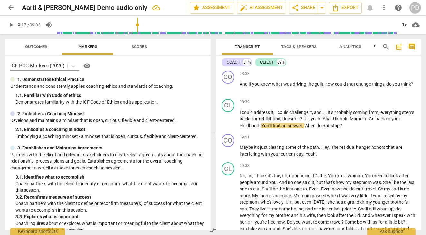
click at [138, 27] on input "range" at bounding box center [227, 25] width 340 height 21
click at [135, 26] on input "range" at bounding box center [227, 25] width 340 height 21
click at [12, 24] on span "play_arrow" at bounding box center [11, 25] width 8 height 8
click at [12, 24] on span "pause" at bounding box center [11, 25] width 8 height 8
type input "558"
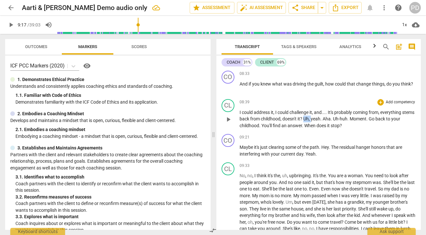
drag, startPoint x: 325, startPoint y: 119, endPoint x: 318, endPoint y: 118, distance: 7.1
click at [318, 118] on p "I could address it , I could challenge it , and . . . . It's probably coming fr…" at bounding box center [328, 119] width 177 height 20
drag, startPoint x: 358, startPoint y: 118, endPoint x: 341, endPoint y: 118, distance: 16.4
click at [341, 118] on p "I could address it , I could challenge it , and . . . . It's probably coming fr…" at bounding box center [328, 119] width 177 height 20
click at [331, 118] on p "I could address it , I could challenge it , and . . . . It's probably coming fr…" at bounding box center [328, 119] width 177 height 20
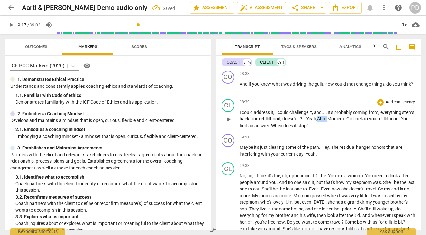
drag, startPoint x: 346, startPoint y: 119, endPoint x: 333, endPoint y: 118, distance: 12.9
click at [333, 118] on p "I could address it , I could challenge it , and . . . . It's probably coming fr…" at bounding box center [328, 119] width 177 height 20
drag, startPoint x: 345, startPoint y: 119, endPoint x: 342, endPoint y: 119, distance: 3.5
click at [342, 119] on p "I could address it , I could challenge it , and . . . . It's probably coming fr…" at bounding box center [328, 119] width 177 height 20
click at [328, 119] on span "Yeah, aha-" at bounding box center [317, 118] width 22 height 5
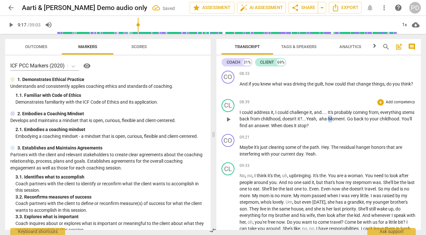
click at [343, 119] on span "Moment" at bounding box center [336, 118] width 17 height 5
click at [347, 118] on span "." at bounding box center [346, 118] width 2 height 5
drag, startPoint x: 264, startPoint y: 125, endPoint x: 259, endPoint y: 125, distance: 5.2
click at [259, 125] on p "I could address it , I could challenge it , and . . . . It's probably coming fr…" at bounding box center [328, 119] width 177 height 20
click at [304, 125] on span "." at bounding box center [303, 125] width 2 height 5
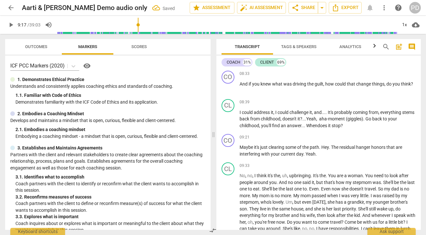
click at [12, 25] on span "play_arrow" at bounding box center [11, 25] width 8 height 8
click at [12, 24] on span "pause" at bounding box center [11, 25] width 8 height 8
type input "562"
click at [345, 125] on p "I could address it , I could challenge it , and . . . . It's probably coming fr…" at bounding box center [328, 119] width 177 height 20
click at [11, 25] on span "play_arrow" at bounding box center [11, 25] width 8 height 8
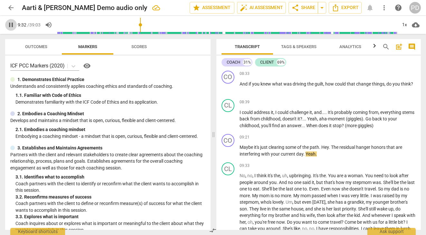
click at [11, 24] on span "pause" at bounding box center [11, 25] width 8 height 8
type input "573"
click at [320, 147] on p "Maybe it's just clearing some of the path . Hey . The residual hanger honors th…" at bounding box center [328, 150] width 177 height 13
click at [331, 147] on span "." at bounding box center [330, 146] width 2 height 5
click at [333, 147] on span "The" at bounding box center [335, 146] width 8 height 5
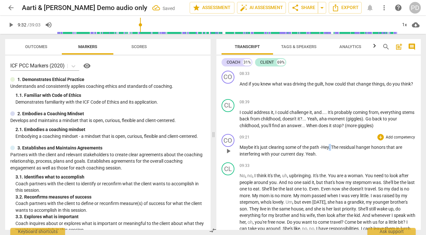
click at [332, 147] on p "Maybe it's just clearing some of the path - Hey . The residual hanger honors th…" at bounding box center [328, 150] width 177 height 13
drag, startPoint x: 390, startPoint y: 147, endPoint x: 375, endPoint y: 146, distance: 15.2
click at [375, 146] on p "Maybe it's just clearing some of the path - Hey... The residual hanger honors t…" at bounding box center [328, 150] width 177 height 13
click at [304, 155] on span "." at bounding box center [305, 153] width 2 height 5
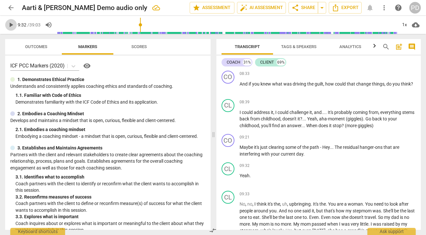
click at [11, 24] on span "play_arrow" at bounding box center [11, 25] width 8 height 8
drag, startPoint x: 289, startPoint y: 204, endPoint x: 283, endPoint y: 204, distance: 5.8
click at [283, 204] on p "No , no , I think it's the , uh , upbringing . It's the . You are a woman . You…" at bounding box center [328, 236] width 177 height 73
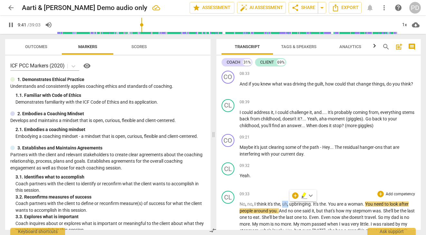
type input "582"
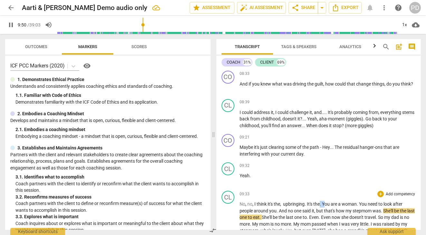
drag, startPoint x: 326, startPoint y: 203, endPoint x: 321, endPoint y: 202, distance: 5.2
click at [321, 202] on p "No , no , I think it's the , upbringing . It's the . You are a woman . You need…" at bounding box center [328, 236] width 177 height 73
click at [12, 22] on span "pause" at bounding box center [11, 25] width 8 height 8
type input "598"
click at [357, 203] on p "No , no , I think it's the , upbringing . It's the - you are a woman . You need…" at bounding box center [328, 236] width 177 height 73
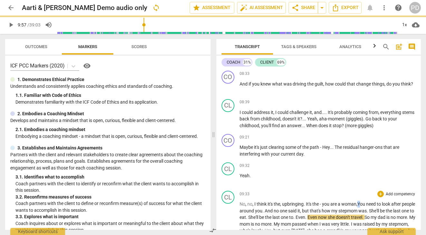
click at [359, 204] on p "No , no , I think it's the , upbringing . It's the - you are a woman, You need …" at bounding box center [328, 233] width 177 height 66
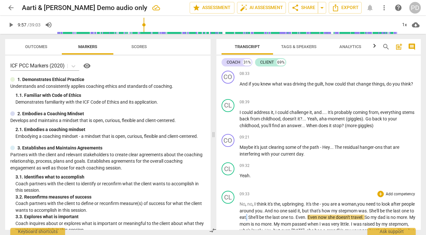
click at [248, 217] on span "." at bounding box center [247, 216] width 2 height 5
click at [259, 216] on span "She'll" at bounding box center [253, 216] width 11 height 5
click at [11, 23] on span "play_arrow" at bounding box center [11, 25] width 8 height 8
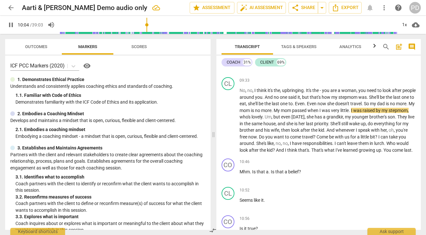
scroll to position [1306, 0]
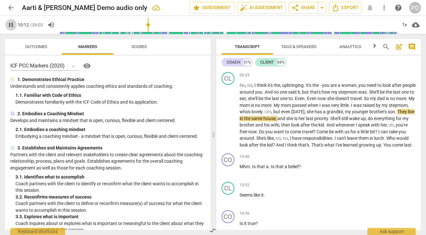
click at [12, 24] on span "pause" at bounding box center [11, 25] width 8 height 8
type input "613"
drag, startPoint x: 330, startPoint y: 99, endPoint x: 318, endPoint y: 98, distance: 12.2
click at [318, 98] on p "No , no , I think it's the , upbringing . It's the - you are a woman , you need…" at bounding box center [328, 115] width 177 height 66
click at [376, 98] on p "No , no , I think it's the , upbringing . It's the - you are a woman , you need…" at bounding box center [328, 115] width 177 height 66
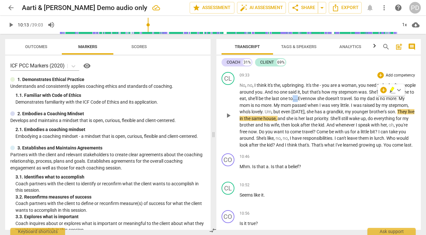
drag, startPoint x: 321, startPoint y: 99, endPoint x: 316, endPoint y: 99, distance: 5.2
click at [316, 99] on p "No , no , I think it's the , upbringing . It's the - you are a woman , you need…" at bounding box center [328, 115] width 177 height 66
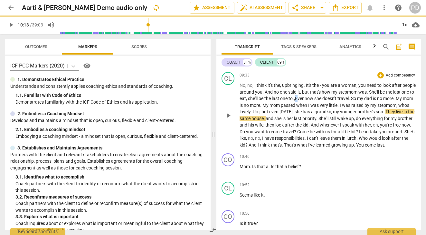
click at [305, 98] on span "Even" at bounding box center [300, 98] width 10 height 5
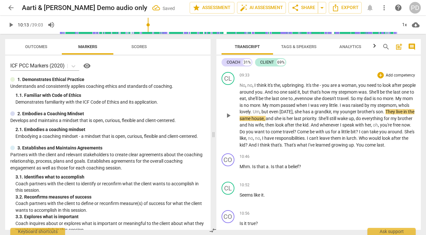
click at [351, 98] on span "." at bounding box center [350, 98] width 2 height 5
click at [395, 101] on span "." at bounding box center [396, 98] width 2 height 5
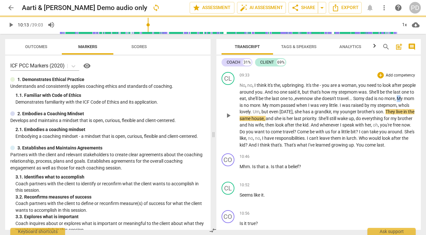
click at [397, 101] on span "My" at bounding box center [400, 98] width 7 height 5
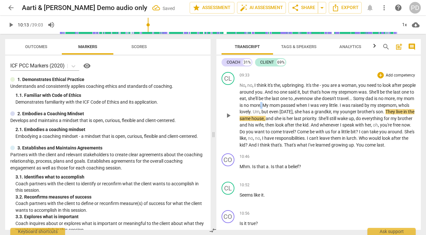
click at [292, 104] on p "No , no , I think it's the , upbringing . It's the - you are a woman , you need…" at bounding box center [328, 115] width 177 height 66
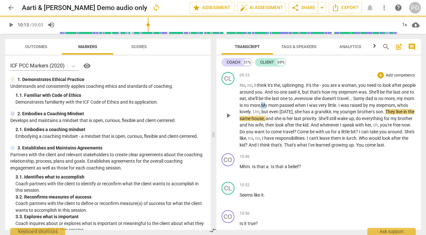
drag, startPoint x: 299, startPoint y: 104, endPoint x: 295, endPoint y: 104, distance: 4.2
click at [268, 104] on span "My" at bounding box center [264, 104] width 7 height 5
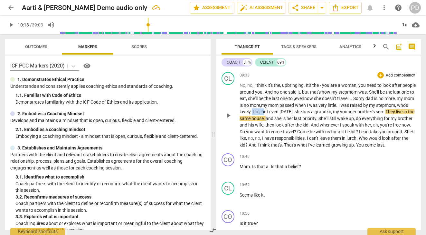
drag, startPoint x: 298, startPoint y: 111, endPoint x: 285, endPoint y: 110, distance: 13.0
click at [285, 110] on p "No , no , I think it's the , upbringing . It's the - you are a woman , you need…" at bounding box center [328, 115] width 177 height 66
click at [354, 111] on p "No , no , I think it's the , upbringing . It's the - you are a woman , you need…" at bounding box center [328, 115] width 177 height 66
click at [409, 111] on p "No , no , I think it's the , upbringing . It's the - you are a woman , you need…" at bounding box center [328, 115] width 177 height 66
click at [257, 111] on span "., B" at bounding box center [254, 111] width 6 height 5
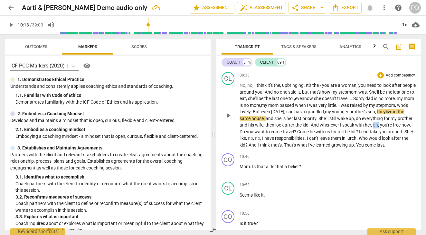
drag, startPoint x: 264, startPoint y: 132, endPoint x: 258, endPoint y: 131, distance: 5.8
click at [258, 131] on p "No , no , I think it's the , upbringing . It's the - you are a woman , you need…" at bounding box center [328, 115] width 177 height 66
click at [11, 25] on span "play_arrow" at bounding box center [11, 25] width 8 height 8
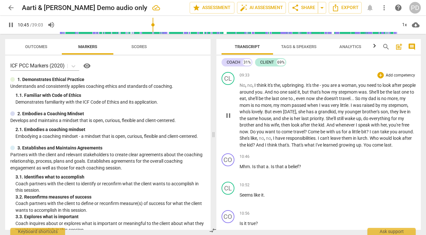
click at [12, 25] on span "pause" at bounding box center [11, 25] width 8 height 8
type input "646"
click at [249, 145] on p "No , no , I think it's the , upbringing . It's the - you are a woman , you need…" at bounding box center [328, 115] width 177 height 66
click at [256, 144] on span "?" at bounding box center [254, 144] width 3 height 5
drag, startPoint x: 354, startPoint y: 144, endPoint x: 339, endPoint y: 145, distance: 15.2
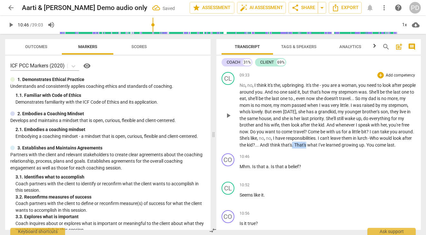
click at [339, 145] on p "No , no , I think it's the , upbringing . It's the - you are a woman , you need…" at bounding box center [328, 115] width 177 height 66
click at [353, 144] on span "." at bounding box center [351, 144] width 2 height 5
click at [361, 144] on span "You" at bounding box center [356, 144] width 9 height 5
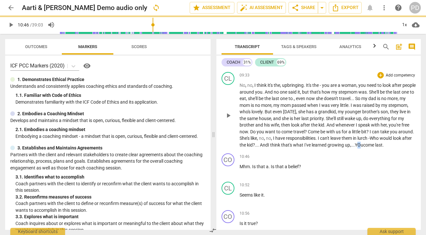
click at [363, 144] on span "Ou" at bounding box center [361, 144] width 6 height 5
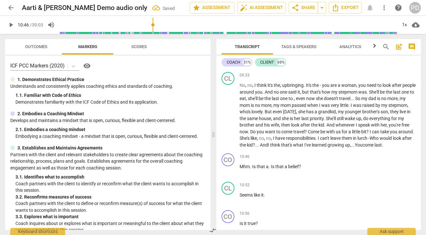
click at [11, 25] on span "play_arrow" at bounding box center [11, 25] width 8 height 8
drag, startPoint x: 270, startPoint y: 173, endPoint x: 252, endPoint y: 172, distance: 18.1
click at [252, 170] on p "Mhm . Is that a . Is that a belief ?" at bounding box center [328, 166] width 177 height 7
type input "655"
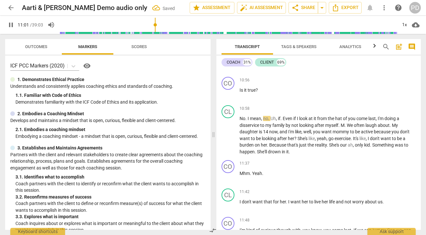
scroll to position [1439, 0]
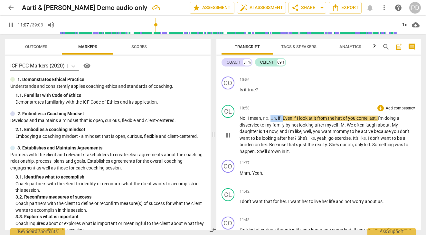
drag, startPoint x: 283, startPoint y: 125, endPoint x: 270, endPoint y: 123, distance: 12.6
click at [270, 123] on p "No . I mean , no . Uh , if . Even if I look at it from the hat of you come last…" at bounding box center [328, 135] width 177 height 40
type input "668"
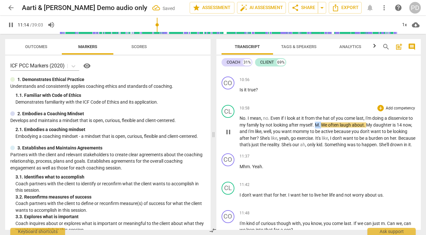
drag, startPoint x: 327, startPoint y: 131, endPoint x: 321, endPoint y: 130, distance: 5.8
click at [321, 130] on p "No . I mean , no . Even if I look at it from the hat of you come last , I'm doi…" at bounding box center [328, 131] width 177 height 33
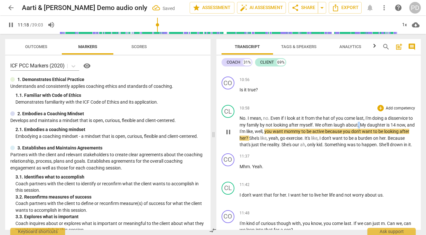
click at [360, 127] on span "." at bounding box center [359, 124] width 2 height 5
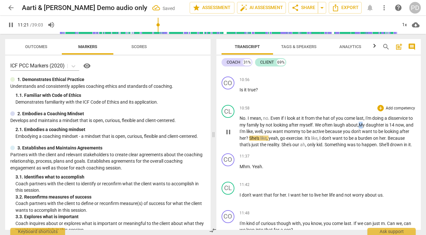
click at [366, 127] on span "My" at bounding box center [362, 124] width 7 height 5
drag, startPoint x: 332, startPoint y: 144, endPoint x: 316, endPoint y: 144, distance: 15.8
click at [316, 144] on p "No . I mean , no . Even if I look at it from the hat of you come last , I'm doi…" at bounding box center [328, 131] width 177 height 33
click at [10, 23] on span "pause" at bounding box center [11, 25] width 8 height 8
type input "699"
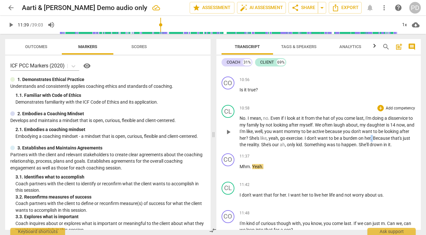
click at [383, 143] on p "No . I mean , no . Even if I look at it from the hat of you come last , I'm doi…" at bounding box center [328, 131] width 177 height 33
click at [385, 140] on span "Because" at bounding box center [381, 137] width 18 height 5
drag, startPoint x: 307, startPoint y: 152, endPoint x: 302, endPoint y: 151, distance: 5.5
click at [302, 148] on p "No . I mean , no . Even if I look at it from the hat of you come last , I'm doi…" at bounding box center [328, 131] width 177 height 33
click at [297, 147] on span "." at bounding box center [296, 144] width 2 height 5
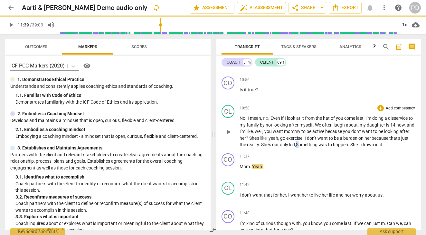
click at [319, 147] on span "Something" at bounding box center [307, 144] width 23 height 5
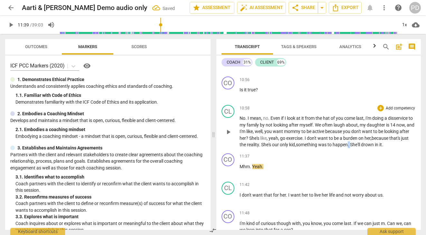
click at [350, 147] on span "." at bounding box center [349, 144] width 2 height 5
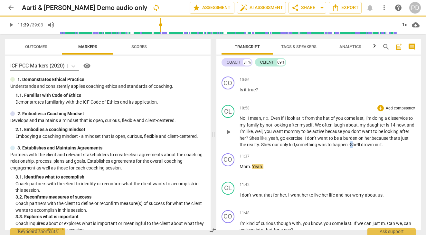
click at [361, 147] on span "She'll" at bounding box center [355, 144] width 11 height 5
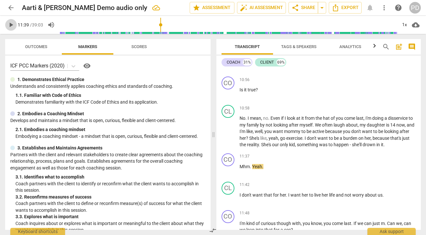
click at [10, 26] on span "play_arrow" at bounding box center [11, 25] width 8 height 8
click at [419, 117] on div "CO play_arrow pause 00:02 + Add competency keyboard_arrow_right yeah , okay . C…" at bounding box center [319, 149] width 205 height 160
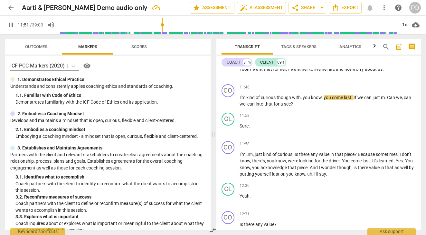
scroll to position [1560, 0]
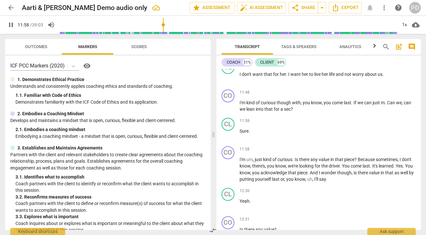
click at [10, 23] on span "pause" at bounding box center [11, 25] width 8 height 8
type input "719"
drag, startPoint x: 324, startPoint y: 109, endPoint x: 303, endPoint y: 109, distance: 20.9
click at [303, 109] on p "I'm kind of curious though with , you know , you come last . If we can just m .…" at bounding box center [328, 105] width 177 height 13
click at [333, 105] on span "." at bounding box center [332, 102] width 2 height 5
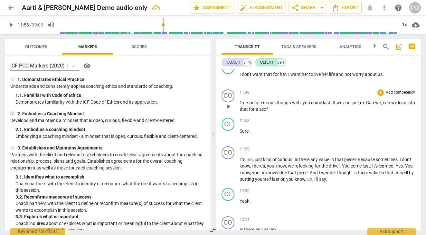
click at [385, 105] on span "can" at bounding box center [387, 102] width 8 height 5
drag, startPoint x: 383, startPoint y: 109, endPoint x: 361, endPoint y: 109, distance: 22.6
click at [361, 109] on p "I'm kind of curious though with , you come last . If we can just m . Can we , c…" at bounding box center [328, 105] width 177 height 13
drag, startPoint x: 255, startPoint y: 166, endPoint x: 247, endPoint y: 166, distance: 7.7
click at [247, 166] on p "I'm um , just kind of curious . Is there any value in that piece ? Because some…" at bounding box center [328, 169] width 177 height 26
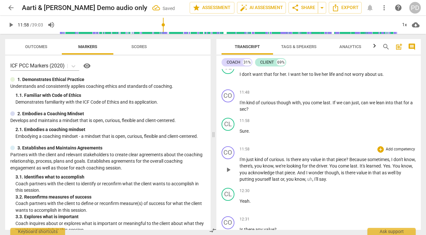
click at [285, 162] on span "." at bounding box center [285, 159] width 2 height 5
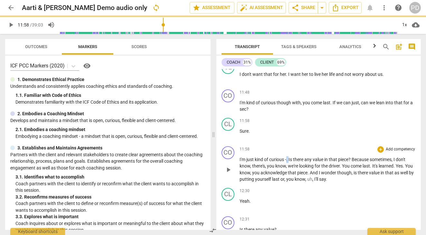
click at [288, 166] on p "I'm just kind of curious - . Is there any value in that piece ? Because sometim…" at bounding box center [328, 169] width 177 height 26
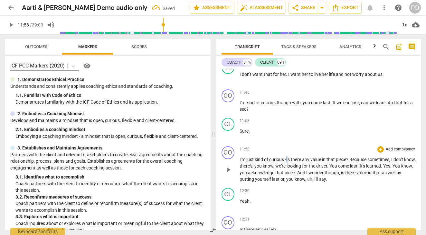
click at [289, 162] on span "Is" at bounding box center [288, 159] width 5 height 5
click at [11, 25] on span "play_arrow" at bounding box center [11, 25] width 8 height 8
drag, startPoint x: 288, startPoint y: 173, endPoint x: 267, endPoint y: 172, distance: 20.9
click at [267, 172] on p "I'm just kind of curious - is there any value in that piece ? Because sometimes…" at bounding box center [328, 169] width 177 height 26
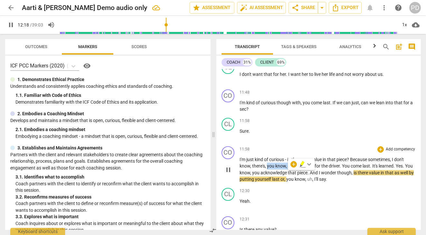
type input "738"
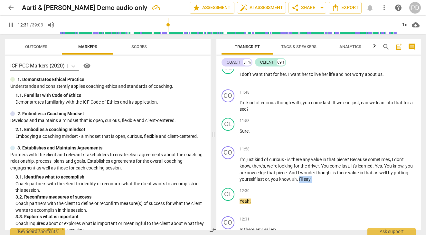
scroll to position [1724, 0]
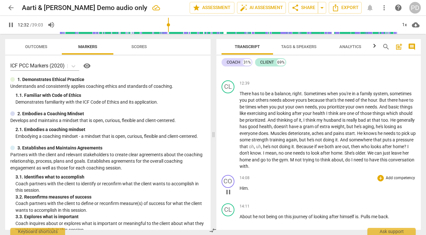
drag, startPoint x: 314, startPoint y: 186, endPoint x: 287, endPoint y: 183, distance: 27.2
click at [287, 183] on div "CO play_arrow pause 00:02 + Add competency keyboard_arrow_right yeah , okay . C…" at bounding box center [319, 149] width 205 height 160
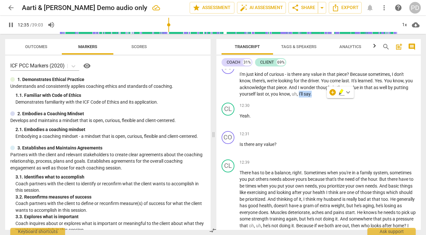
scroll to position [1586, 0]
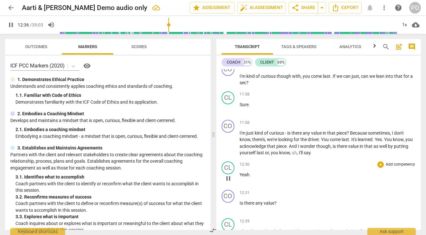
click at [301, 184] on div "12:30 + Add competency keyboard_arrow_right Yeah ." at bounding box center [328, 172] width 177 height 23
drag, startPoint x: 313, startPoint y: 159, endPoint x: 286, endPoint y: 158, distance: 26.8
click at [286, 156] on p "I'm just kind of curious - is there any value in that piece ? Because sometimes…" at bounding box center [328, 143] width 177 height 26
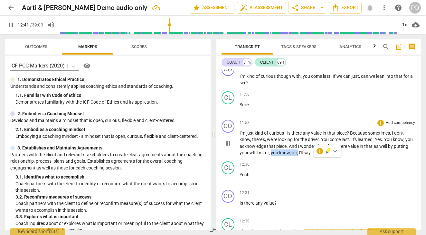
type input "762"
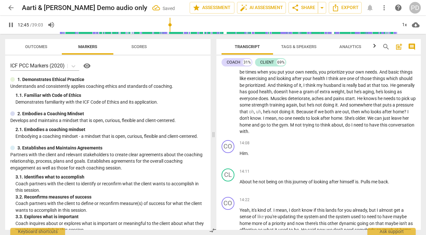
click at [12, 25] on span "pause" at bounding box center [11, 25] width 8 height 8
type input "766"
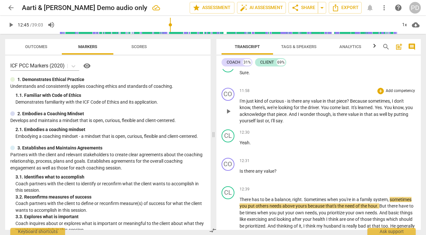
scroll to position [1607, 0]
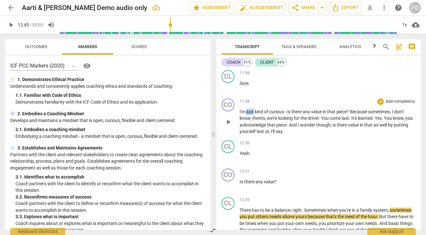
drag, startPoint x: 254, startPoint y: 117, endPoint x: 247, endPoint y: 117, distance: 7.4
click at [247, 114] on span "just" at bounding box center [251, 111] width 8 height 5
click at [309, 121] on span "." at bounding box center [307, 117] width 2 height 5
click at [341, 125] on p "I'm kind of curious - is there any value in that piece ? Because sometimes , I …" at bounding box center [328, 121] width 177 height 26
click at [345, 121] on span "It's" at bounding box center [345, 117] width 6 height 5
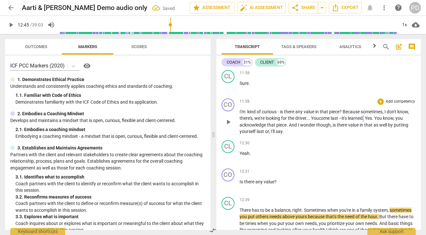
click at [365, 121] on span "." at bounding box center [364, 117] width 2 height 5
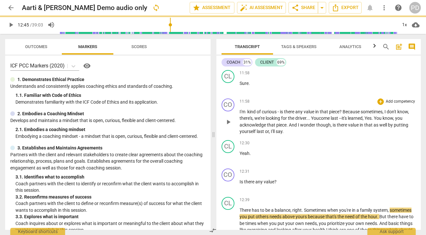
click at [374, 121] on span "." at bounding box center [373, 117] width 2 height 5
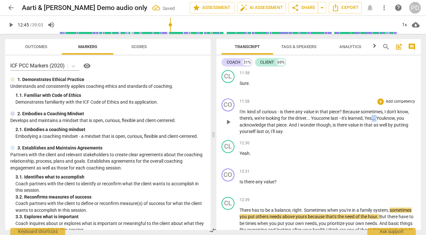
drag, startPoint x: 382, startPoint y: 124, endPoint x: 377, endPoint y: 124, distance: 4.8
click at [377, 124] on p "I'm kind of curious - is there any value in that piece ? Because sometimes , I …" at bounding box center [328, 121] width 177 height 26
drag, startPoint x: 409, startPoint y: 125, endPoint x: 387, endPoint y: 126, distance: 21.6
click at [387, 126] on p "I'm kind of curious - is there any value in that piece ? Because sometimes , I …" at bounding box center [328, 121] width 177 height 26
click at [371, 121] on span "Yes, and" at bounding box center [373, 117] width 17 height 5
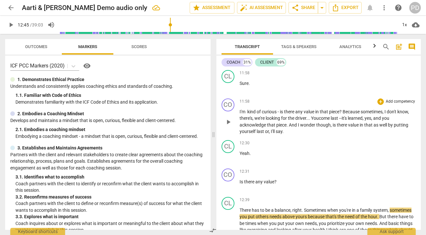
click at [388, 127] on span "well" at bounding box center [384, 124] width 9 height 5
click at [264, 134] on span "last" at bounding box center [261, 131] width 8 height 5
drag, startPoint x: 252, startPoint y: 158, endPoint x: 223, endPoint y: 157, distance: 28.7
click at [223, 157] on div "CL play_arrow pause 12:30 + Add competency keyboard_arrow_right Yeah ." at bounding box center [319, 151] width 205 height 28
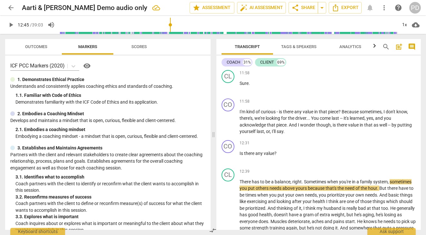
click at [10, 24] on span "play_arrow" at bounding box center [11, 25] width 8 height 8
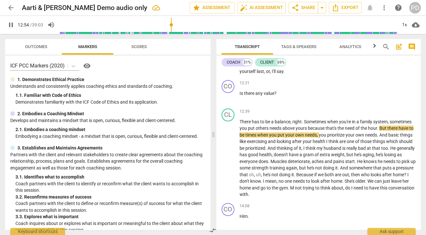
scroll to position [1683, 0]
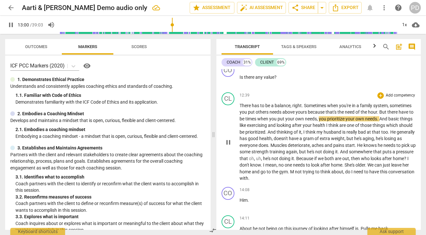
click at [411, 119] on p "There has to be a balance , right . Sometimes when you're in a family system , …" at bounding box center [328, 141] width 177 height 79
type input "782"
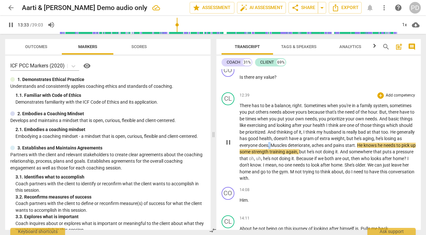
click at [271, 148] on span "." at bounding box center [269, 144] width 2 height 5
drag, startPoint x: 315, startPoint y: 151, endPoint x: 309, endPoint y: 151, distance: 5.8
click at [309, 151] on p "There has to be a balance , right . Sometimes when you're in a family system , …" at bounding box center [328, 141] width 177 height 79
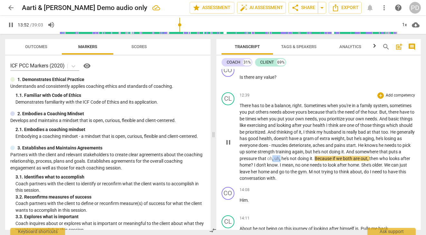
drag, startPoint x: 327, startPoint y: 165, endPoint x: 319, endPoint y: 164, distance: 8.2
click at [319, 164] on p "There has to be a balance , right . Sometimes when you're in a family system , …" at bounding box center [328, 141] width 177 height 79
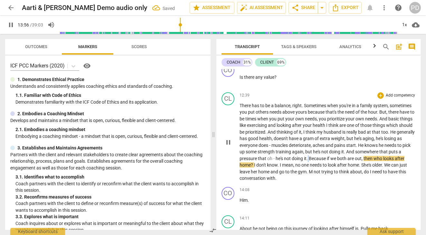
click at [356, 164] on p "There has to be a balance , right . Sometimes when you're in a family system , …" at bounding box center [328, 141] width 177 height 79
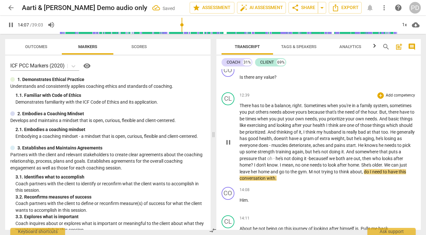
click at [10, 24] on span "pause" at bounding box center [11, 25] width 8 height 8
click at [10, 24] on span "play_arrow" at bounding box center [11, 25] width 8 height 8
click at [10, 24] on span "pause" at bounding box center [11, 25] width 8 height 8
type input "848"
drag, startPoint x: 362, startPoint y: 178, endPoint x: 357, endPoint y: 178, distance: 5.2
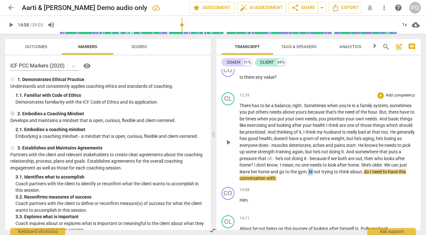
click at [357, 178] on p "There has to be a balance , right . Sometimes when you're in a family system , …" at bounding box center [328, 141] width 177 height 79
drag, startPoint x: 370, startPoint y: 179, endPoint x: 357, endPoint y: 179, distance: 12.6
click at [357, 179] on p "There has to be a balance , right . Sometimes when you're in a family system , …" at bounding box center [328, 141] width 177 height 79
click at [276, 180] on span "with" at bounding box center [271, 177] width 9 height 5
click at [277, 180] on span "." at bounding box center [276, 177] width 1 height 5
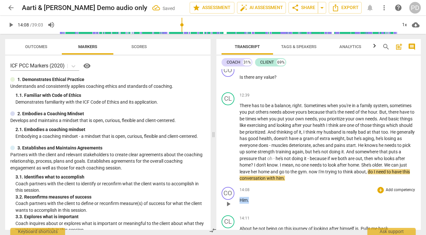
drag, startPoint x: 250, startPoint y: 206, endPoint x: 236, endPoint y: 206, distance: 14.2
click at [236, 206] on div "CO play_arrow pause 14:08 + Add competency keyboard_arrow_right Him ." at bounding box center [319, 198] width 205 height 28
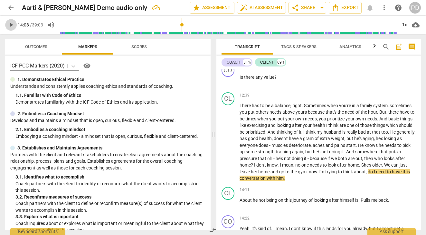
click at [10, 24] on span "play_arrow" at bounding box center [11, 25] width 8 height 8
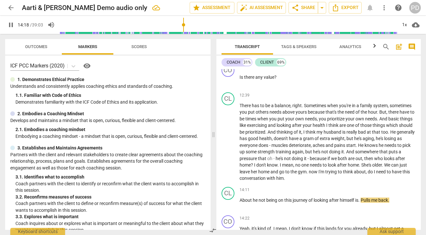
scroll to position [1543, 0]
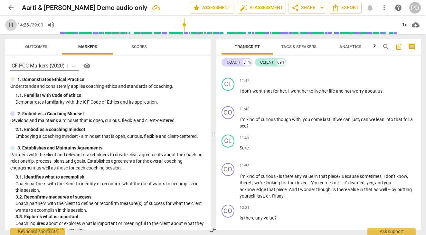
click at [10, 24] on span "pause" at bounding box center [11, 25] width 8 height 8
type input "864"
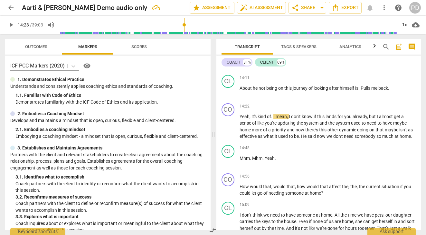
scroll to position [1800, 0]
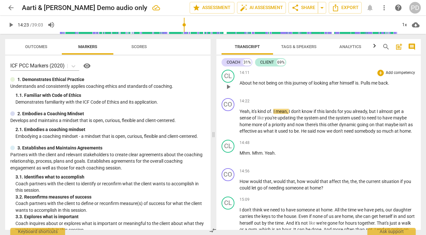
click at [361, 85] on span "." at bounding box center [360, 82] width 2 height 5
click at [11, 23] on span "play_arrow" at bounding box center [11, 25] width 8 height 8
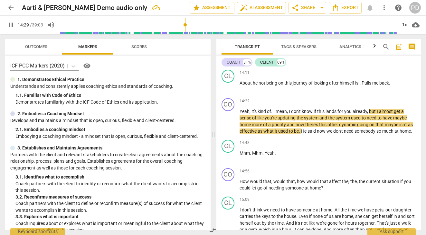
click at [11, 25] on span "pause" at bounding box center [11, 25] width 8 height 8
type input "870"
drag, startPoint x: 274, startPoint y: 117, endPoint x: 251, endPoint y: 115, distance: 22.9
click at [251, 115] on p "Yeah , it's kind of . I mean , I don't know if this lands for you already , but…" at bounding box center [328, 121] width 177 height 26
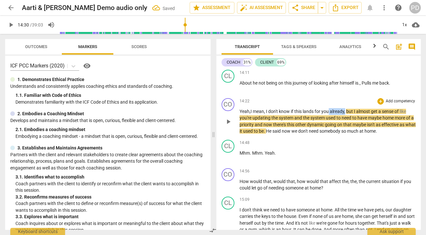
drag, startPoint x: 346, startPoint y: 118, endPoint x: 330, endPoint y: 116, distance: 16.2
click at [330, 116] on p "Yeah , I mean , I don't know if this lands for you already , but I almost get a…" at bounding box center [328, 121] width 177 height 26
click at [11, 26] on span "play_arrow" at bounding box center [11, 25] width 8 height 8
click at [282, 120] on span "system" at bounding box center [273, 117] width 15 height 5
type input "876"
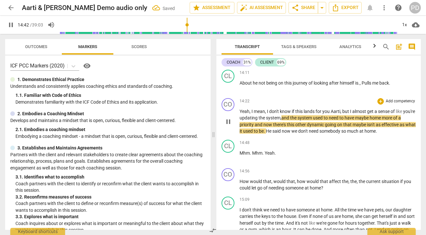
click at [343, 127] on span "on" at bounding box center [340, 124] width 6 height 5
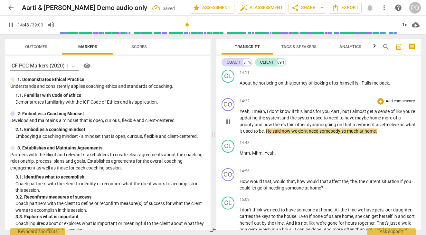
click at [353, 127] on span "that" at bounding box center [347, 124] width 9 height 5
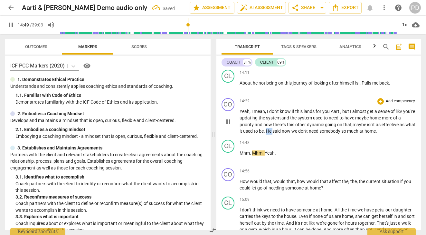
drag, startPoint x: 284, startPoint y: 137, endPoint x: 278, endPoint y: 137, distance: 5.8
click at [273, 133] on span "He" at bounding box center [269, 130] width 6 height 5
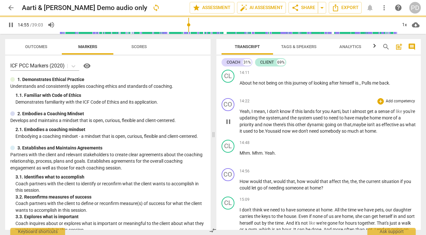
click at [282, 133] on span "said" at bounding box center [277, 130] width 9 height 5
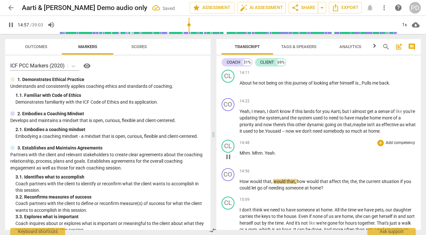
click at [345, 144] on div "CL play_arrow pause 14:48 + Add competency keyboard_arrow_right Mhm . Mhm . Yea…" at bounding box center [319, 151] width 205 height 28
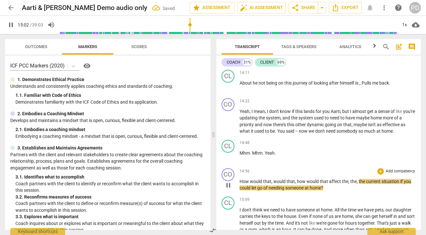
click at [296, 184] on span "," at bounding box center [296, 181] width 2 height 5
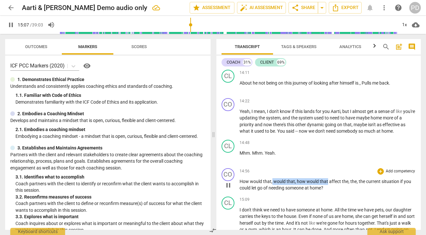
drag, startPoint x: 327, startPoint y: 187, endPoint x: 271, endPoint y: 186, distance: 55.8
click at [271, 186] on p "How would that , would that , how would that affect the , the , the current sit…" at bounding box center [328, 184] width 177 height 13
type input "908"
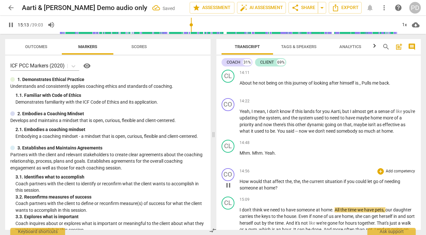
click at [10, 25] on span "pause" at bounding box center [11, 25] width 8 height 8
type input "914"
drag, startPoint x: 309, startPoint y: 187, endPoint x: 291, endPoint y: 188, distance: 17.4
click at [291, 188] on p "How would that affect the , the , the current situation if you could let go of …" at bounding box center [328, 184] width 177 height 13
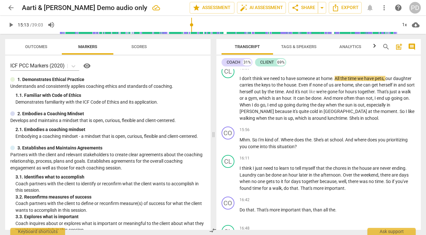
scroll to position [1937, 0]
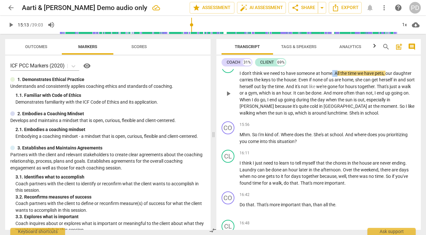
drag, startPoint x: 339, startPoint y: 78, endPoint x: 334, endPoint y: 78, distance: 5.2
click at [334, 78] on p "I don't think we need to have someone at home . All the time we have pets , our…" at bounding box center [328, 93] width 177 height 46
click at [356, 76] on span "time" at bounding box center [351, 73] width 10 height 5
click at [13, 25] on span "play_arrow" at bounding box center [11, 25] width 8 height 8
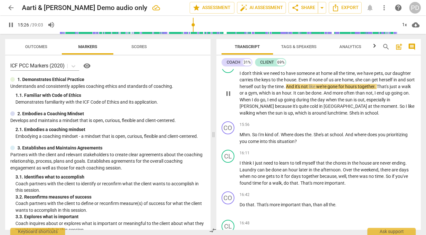
click at [286, 89] on span "." at bounding box center [285, 86] width 2 height 5
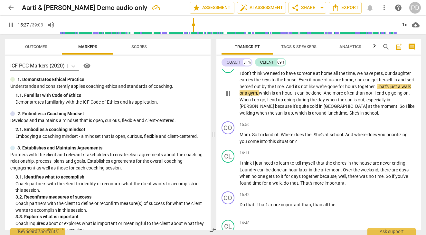
type input "927"
drag, startPoint x: 403, startPoint y: 92, endPoint x: 388, endPoint y: 92, distance: 14.8
click at [388, 92] on p "I don't think we need to have someone at home all the time , we have pets , our…" at bounding box center [328, 93] width 177 height 46
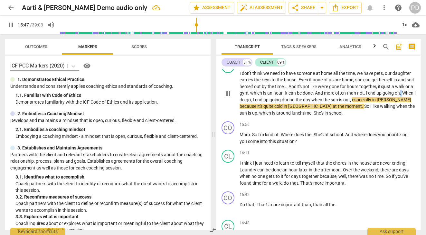
click at [244, 106] on p "I don't think we need to have someone at home all the time , we have pets , our…" at bounding box center [328, 93] width 177 height 46
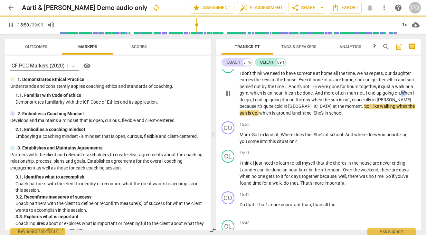
click at [401, 95] on span "When" at bounding box center [407, 92] width 12 height 5
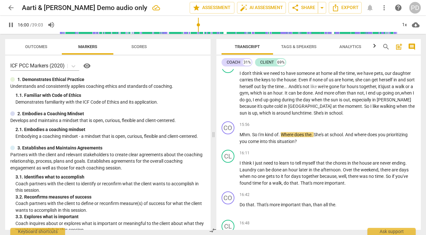
click at [11, 23] on span "pause" at bounding box center [11, 25] width 8 height 8
type input "961"
click at [281, 137] on span "Where" at bounding box center [288, 134] width 14 height 5
drag, startPoint x: 281, startPoint y: 141, endPoint x: 251, endPoint y: 140, distance: 30.0
click at [251, 140] on p "Mhm . So I'm kind of . Where does the . She's at school . And where does you pr…" at bounding box center [328, 137] width 177 height 13
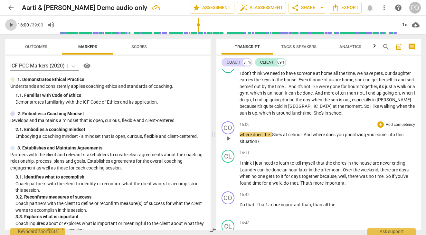
click at [12, 25] on span "play_arrow" at bounding box center [11, 25] width 8 height 8
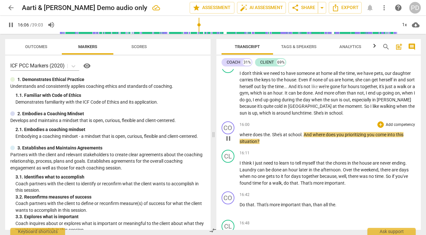
click at [271, 137] on span "." at bounding box center [271, 134] width 2 height 5
type input "968"
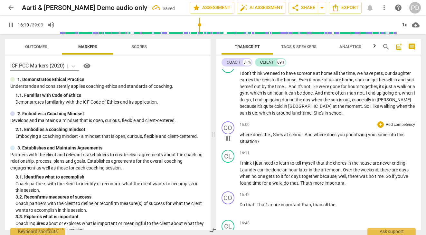
click at [305, 137] on span "." at bounding box center [304, 134] width 2 height 5
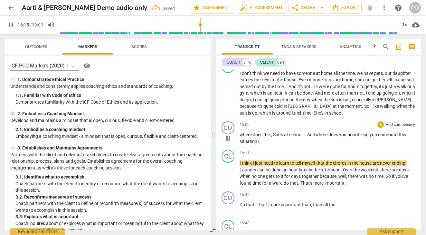
click at [351, 137] on span "prioritizing" at bounding box center [359, 134] width 22 height 5
click at [380, 137] on span "you" at bounding box center [376, 134] width 8 height 5
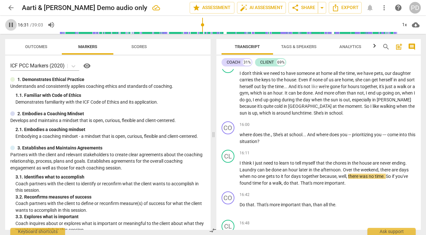
click at [10, 22] on span "pause" at bounding box center [11, 25] width 8 height 8
type input "991"
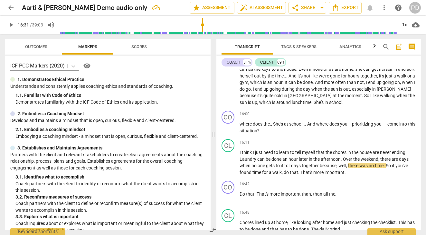
scroll to position [1973, 0]
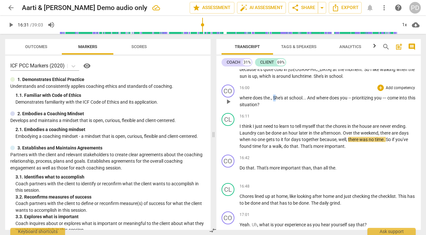
click at [274, 100] on span "She's" at bounding box center [278, 97] width 11 height 5
click at [200, 32] on input "range" at bounding box center [229, 25] width 338 height 21
click at [199, 32] on input "range" at bounding box center [229, 25] width 338 height 21
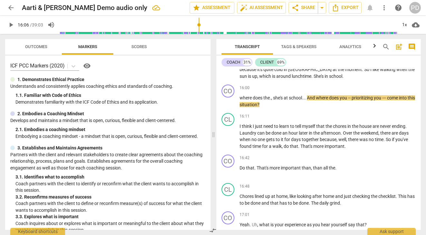
click at [198, 32] on input "range" at bounding box center [229, 25] width 338 height 21
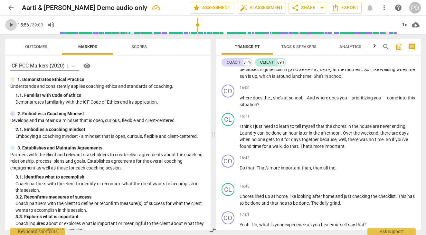
click at [11, 24] on span "play_arrow" at bounding box center [11, 25] width 8 height 8
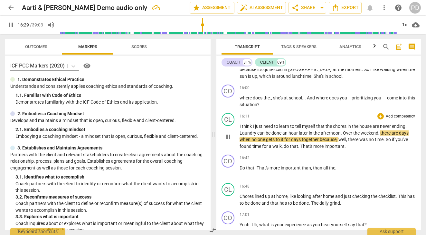
click at [308, 135] on span "later" at bounding box center [304, 132] width 10 height 5
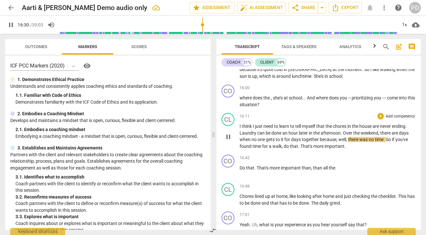
type input "991"
click at [12, 23] on span "pause" at bounding box center [11, 25] width 8 height 8
type input "999"
drag, startPoint x: 347, startPoint y: 138, endPoint x: 341, endPoint y: 138, distance: 5.8
click at [341, 138] on p "I think I just need to learn to tell myself that the chores in the house are ne…" at bounding box center [328, 136] width 177 height 26
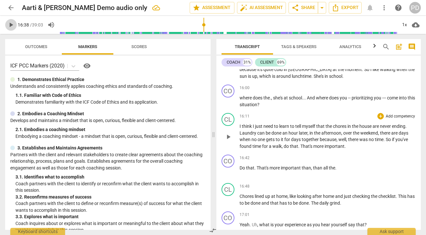
click at [11, 25] on span "play_arrow" at bounding box center [11, 25] width 8 height 8
click at [255, 170] on span "." at bounding box center [256, 167] width 2 height 5
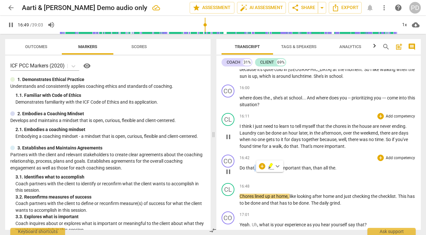
type input "1010"
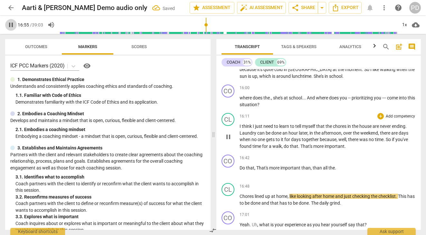
click at [11, 23] on span "pause" at bounding box center [11, 25] width 8 height 8
type input "1015"
drag, startPoint x: 337, startPoint y: 174, endPoint x: 312, endPoint y: 175, distance: 24.5
click at [312, 171] on p "Do that , That's more important than , than all the ." at bounding box center [328, 167] width 177 height 7
click at [240, 198] on span "Chores" at bounding box center [247, 195] width 15 height 5
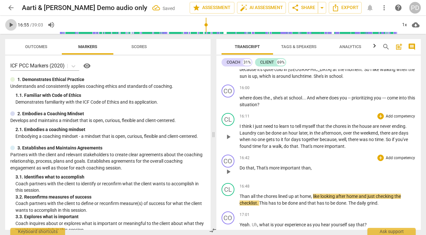
click at [10, 24] on span "play_arrow" at bounding box center [11, 25] width 8 height 8
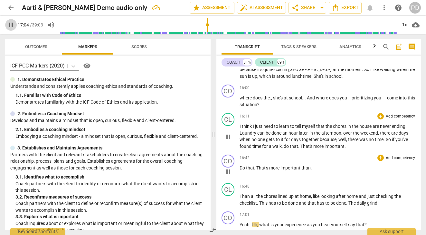
click at [10, 23] on span "pause" at bounding box center [11, 25] width 8 height 8
type input "1024"
click at [283, 149] on span "," at bounding box center [283, 145] width 2 height 5
click at [301, 149] on span "." at bounding box center [301, 145] width 2 height 5
click at [301, 170] on span "important" at bounding box center [291, 167] width 21 height 5
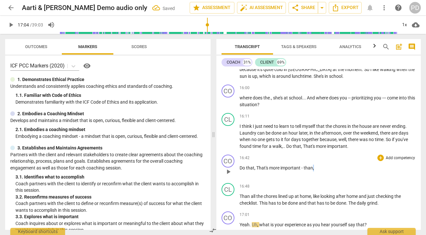
click at [313, 171] on p "Do that , That's more important - than ," at bounding box center [328, 167] width 177 height 7
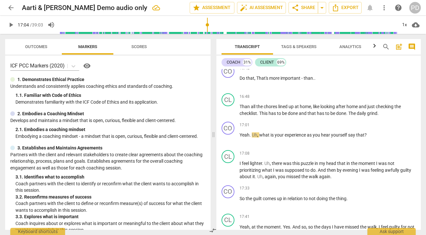
scroll to position [2089, 0]
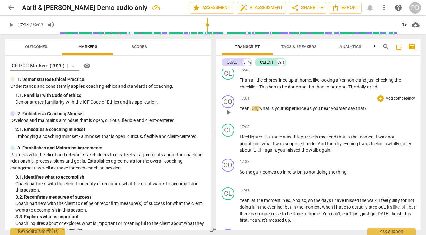
click at [259, 111] on span "what" at bounding box center [264, 108] width 11 height 5
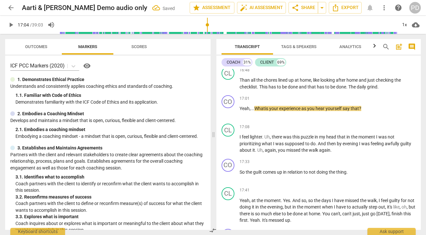
click at [11, 23] on span "play_arrow" at bounding box center [11, 25] width 8 height 8
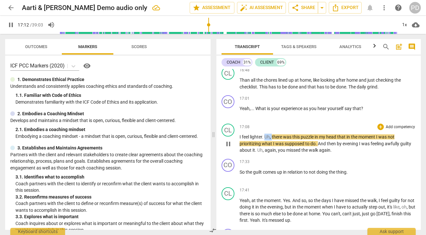
drag, startPoint x: 272, startPoint y: 143, endPoint x: 265, endPoint y: 142, distance: 7.8
click at [265, 142] on p "I feel lighter . Uh , there was this puzzle in my head that in the moment I was…" at bounding box center [328, 143] width 177 height 20
type input "1034"
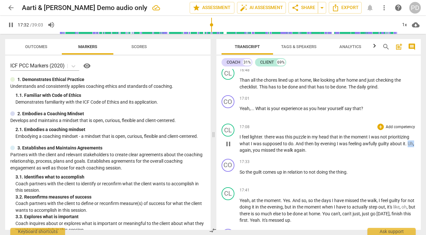
drag, startPoint x: 246, startPoint y: 158, endPoint x: 237, endPoint y: 158, distance: 8.7
click at [237, 156] on div "CL play_arrow pause 17:08 + Add competency keyboard_arrow_right I feel lighter …" at bounding box center [319, 138] width 205 height 35
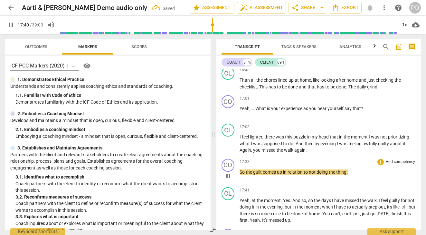
click at [348, 174] on span "." at bounding box center [347, 171] width 1 height 5
type input "1062"
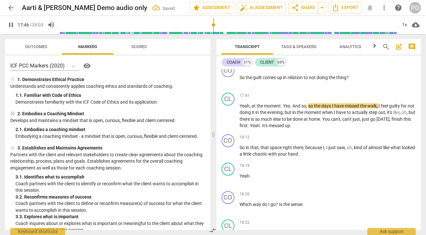
scroll to position [2194, 0]
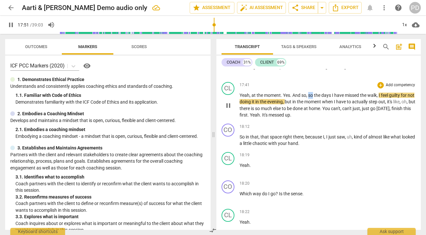
drag, startPoint x: 314, startPoint y: 101, endPoint x: 309, endPoint y: 100, distance: 5.2
click at [309, 98] on span "so" at bounding box center [311, 94] width 6 height 5
type input "1073"
drag, startPoint x: 373, startPoint y: 115, endPoint x: 367, endPoint y: 115, distance: 6.1
click at [367, 115] on p "Yeah , at the moment . Yes . And so , the days I have missed the walk , I feel …" at bounding box center [328, 105] width 177 height 26
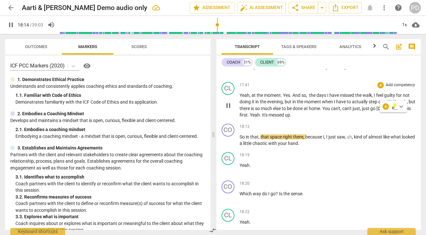
click at [353, 111] on span "can't" at bounding box center [348, 108] width 10 height 5
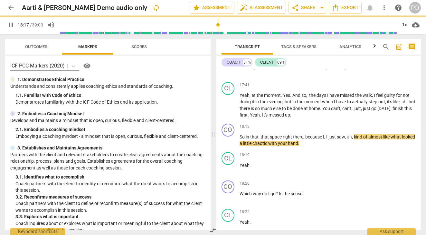
click at [11, 24] on span "pause" at bounding box center [11, 25] width 8 height 8
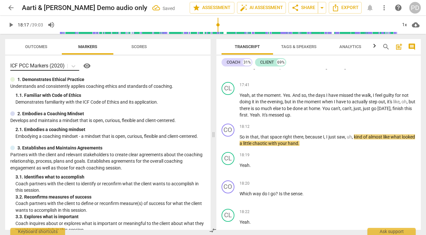
type input "1098"
click at [354, 111] on span "," at bounding box center [353, 108] width 2 height 5
click at [268, 118] on p "Yeah , at the moment . Yes . And so , the days I have missed the walk , I feel …" at bounding box center [328, 105] width 177 height 26
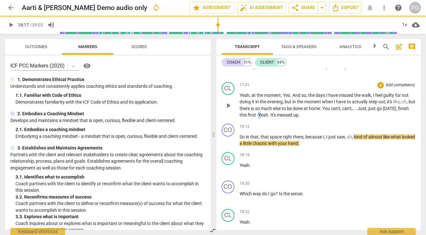
click at [268, 117] on span "Yeah" at bounding box center [263, 114] width 10 height 5
click at [270, 117] on span "." at bounding box center [269, 114] width 2 height 5
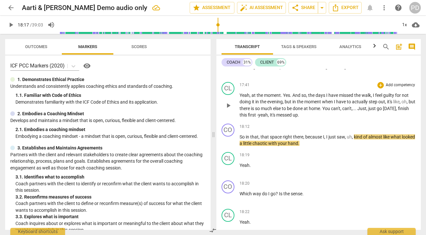
click at [281, 98] on span "." at bounding box center [282, 94] width 2 height 5
click at [323, 111] on span "." at bounding box center [321, 108] width 2 height 5
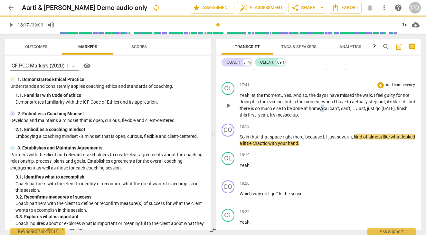
click at [330, 111] on span "You" at bounding box center [325, 108] width 9 height 5
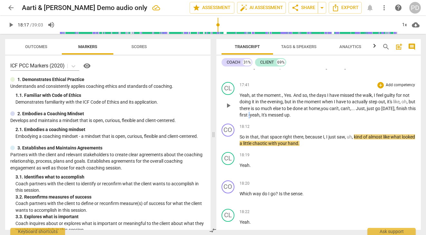
click at [250, 117] on span "first -" at bounding box center [245, 114] width 10 height 5
drag, startPoint x: 261, startPoint y: 143, endPoint x: 250, endPoint y: 142, distance: 10.3
click at [250, 142] on p "So in that , that space right there , because I , I just saw , uh , kind of alm…" at bounding box center [328, 139] width 177 height 13
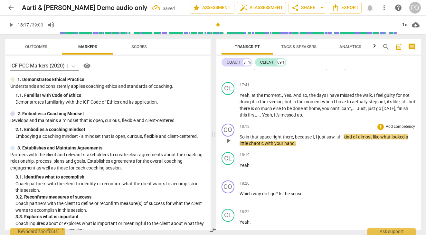
click at [295, 139] on span "," at bounding box center [294, 136] width 2 height 5
drag, startPoint x: 348, startPoint y: 143, endPoint x: 341, endPoint y: 142, distance: 7.1
click at [341, 142] on p "So in that space right there ,... Because I , I just saw , uh , kind of almost …" at bounding box center [328, 139] width 177 height 13
click at [287, 146] on span "." at bounding box center [285, 142] width 1 height 5
click at [301, 146] on span "hand (morroring chaotic hand gesture)" at bounding box center [314, 142] width 78 height 5
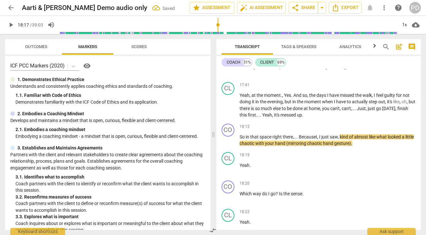
click at [10, 24] on span "play_arrow" at bounding box center [11, 25] width 8 height 8
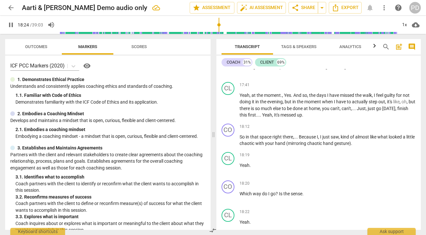
scroll to position [2379, 0]
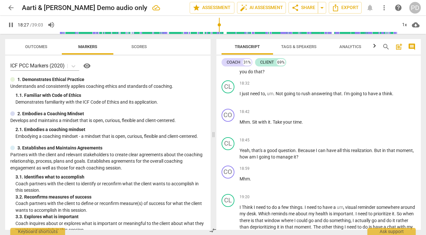
click at [11, 25] on span "pause" at bounding box center [11, 25] width 8 height 8
type input "1108"
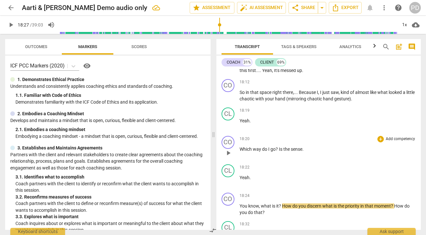
click at [304, 151] on span "." at bounding box center [303, 148] width 1 height 5
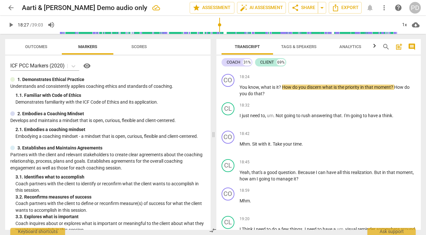
scroll to position [2358, 0]
drag, startPoint x: 261, startPoint y: 93, endPoint x: 237, endPoint y: 93, distance: 24.8
click at [237, 93] on div "CO play_arrow pause 18:24 + Add competency keyboard_arrow_right You know , what…" at bounding box center [319, 85] width 205 height 28
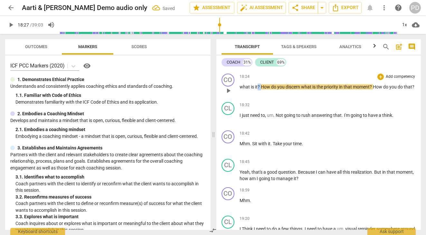
click at [258, 89] on span "?" at bounding box center [259, 86] width 3 height 5
click at [250, 90] on p "what is it ... How do you discern what is the priority in that moment ? How do …" at bounding box center [328, 86] width 177 height 7
click at [11, 24] on span "play_arrow" at bounding box center [11, 25] width 8 height 8
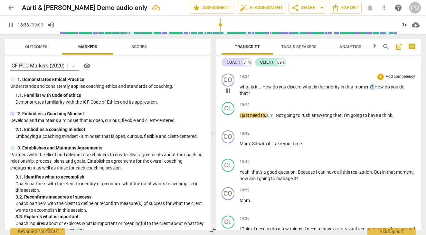
click at [372, 93] on p "what is it . . . How do you discern what is the priority in that moment ? How d…" at bounding box center [328, 89] width 177 height 13
type input "1114"
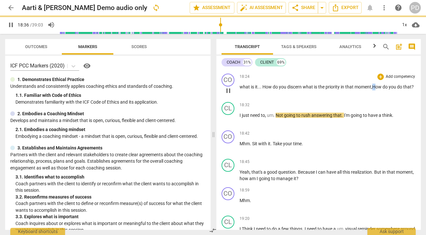
click at [374, 89] on span "How" at bounding box center [377, 86] width 10 height 5
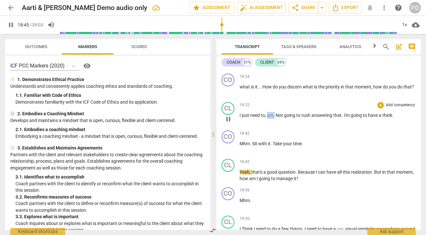
drag, startPoint x: 275, startPoint y: 121, endPoint x: 267, endPoint y: 121, distance: 7.7
click at [267, 119] on p "I just need to , um . Not going to rush answering that . I'm going to have a th…" at bounding box center [328, 115] width 177 height 7
type input "1126"
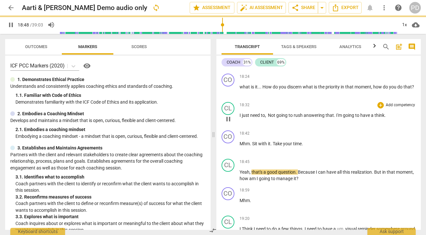
click at [267, 118] on span "," at bounding box center [266, 114] width 2 height 5
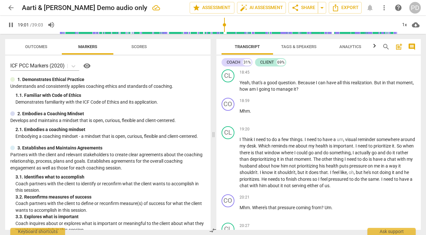
scroll to position [2452, 0]
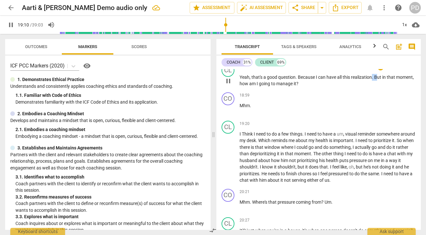
drag, startPoint x: 378, startPoint y: 83, endPoint x: 373, endPoint y: 83, distance: 4.5
click at [373, 83] on p "Yeah , that's a good question . Because I can have all this realization . But i…" at bounding box center [328, 80] width 177 height 13
type input "1151"
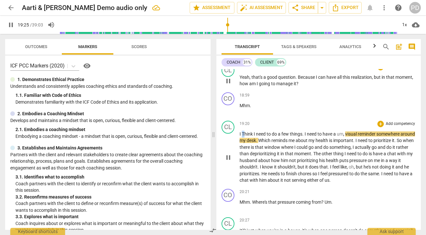
click at [243, 136] on span "Think" at bounding box center [248, 133] width 12 height 5
type input "1166"
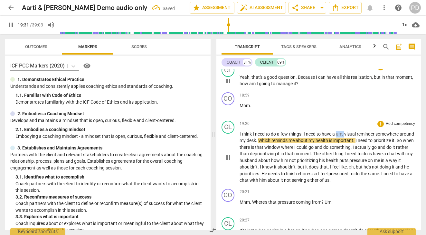
drag, startPoint x: 345, startPoint y: 140, endPoint x: 337, endPoint y: 139, distance: 7.7
click at [337, 139] on p "I think I need to do a few things . I need to have a um , visual reminder somew…" at bounding box center [328, 157] width 177 height 53
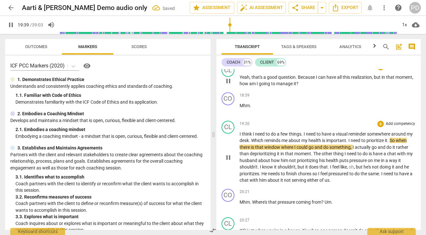
click at [12, 23] on span "pause" at bounding box center [11, 25] width 8 height 8
type input "1180"
click at [349, 143] on span "." at bounding box center [347, 140] width 2 height 5
